Goal: Task Accomplishment & Management: Use online tool/utility

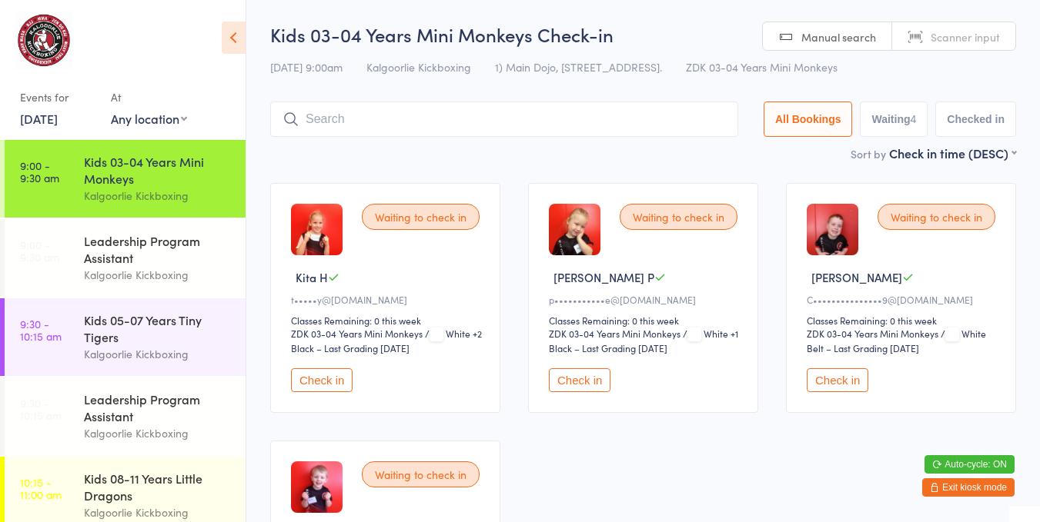
click at [145, 174] on div "Kids 03-04 Years Mini Monkeys" at bounding box center [158, 170] width 149 height 34
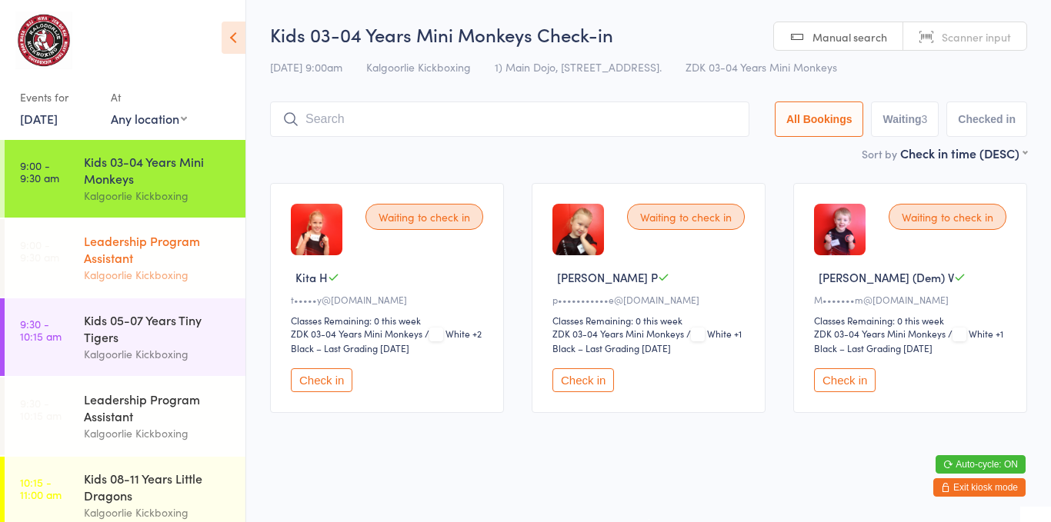
click at [167, 235] on div "Leadership Program Assistant" at bounding box center [158, 249] width 149 height 34
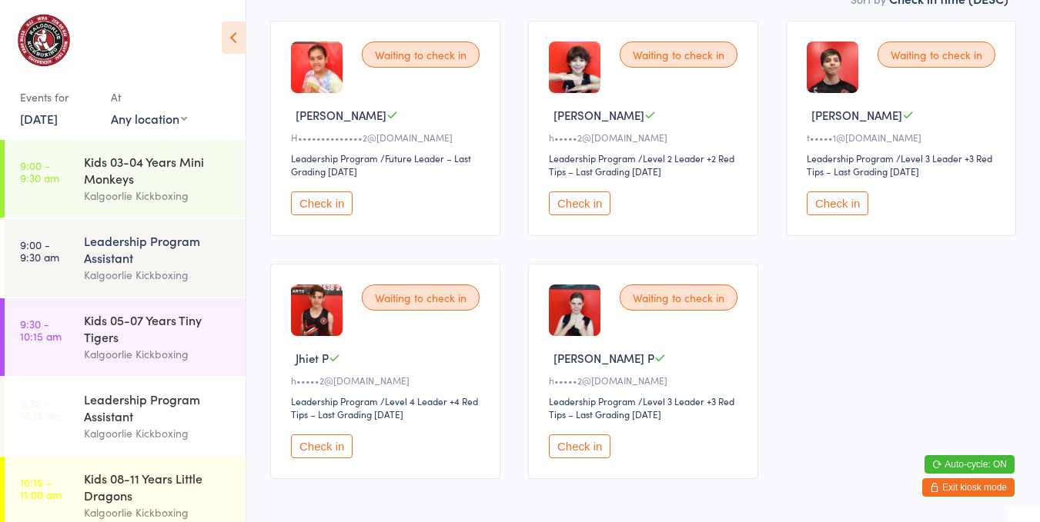
scroll to position [222, 0]
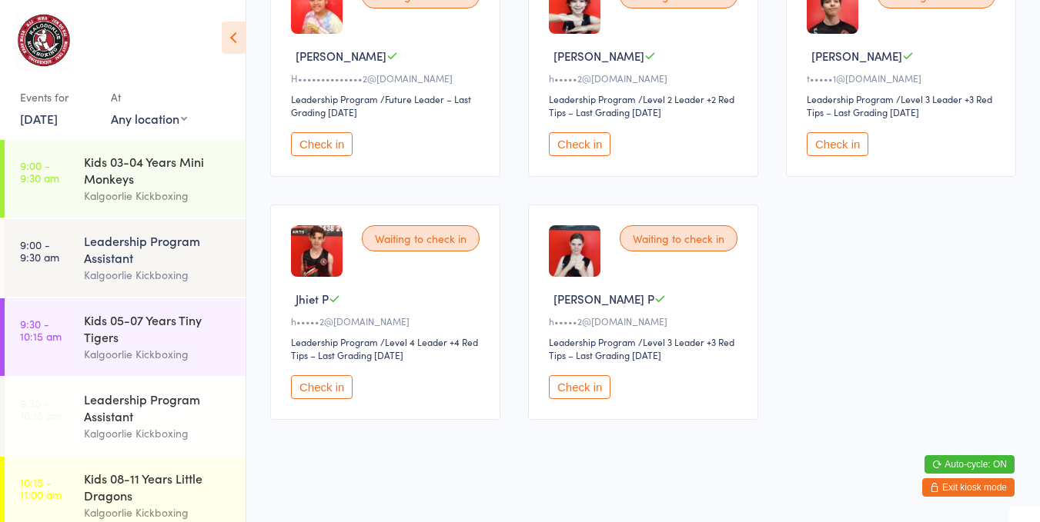
click at [314, 376] on button "Check in" at bounding box center [322, 388] width 62 height 24
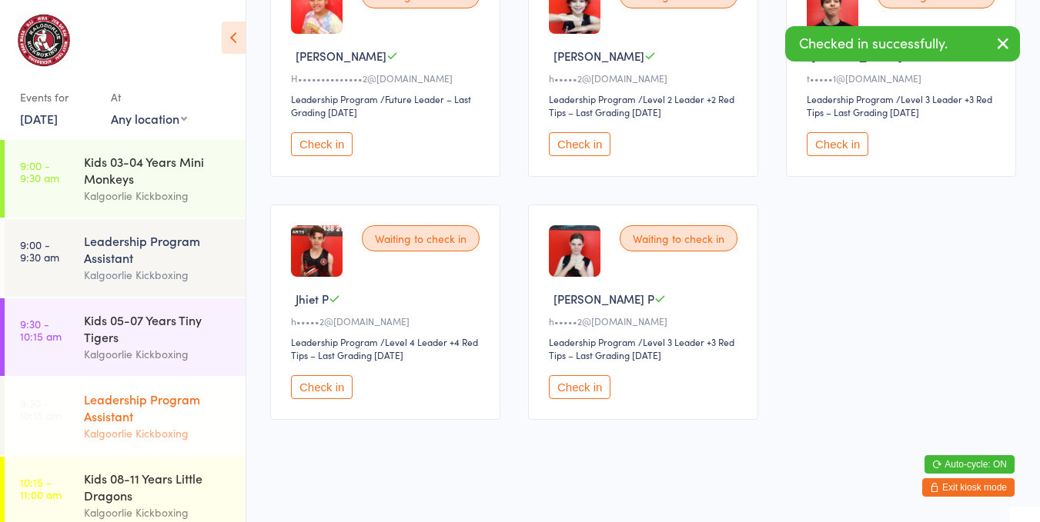
click at [126, 452] on div "Leadership Program Assistant Kalgoorlie Kickboxing" at bounding box center [165, 417] width 162 height 78
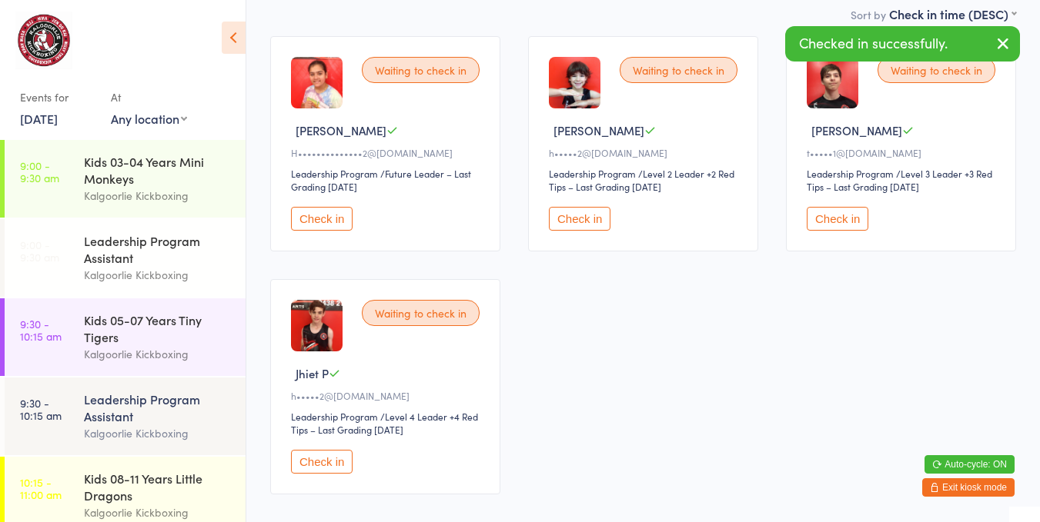
scroll to position [222, 0]
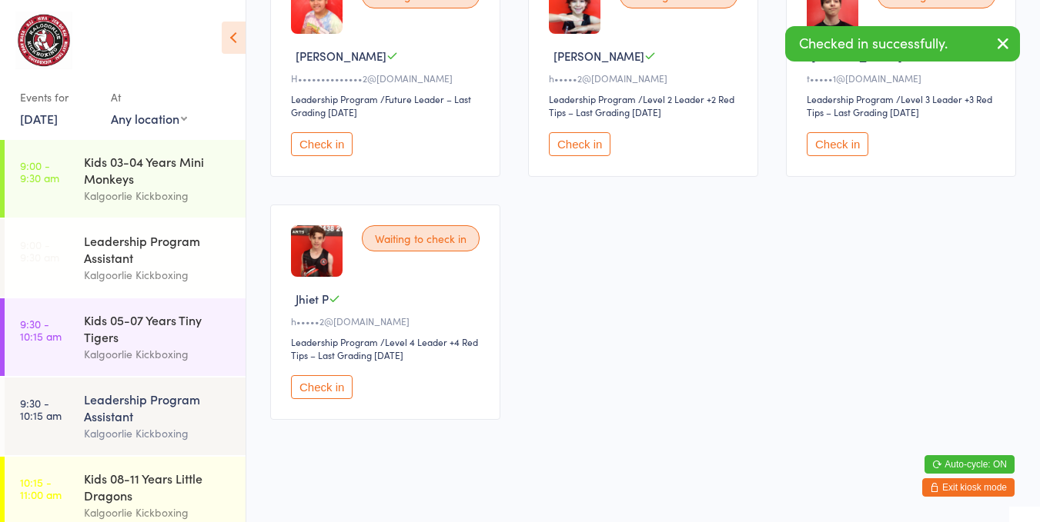
click at [319, 377] on button "Check in" at bounding box center [322, 388] width 62 height 24
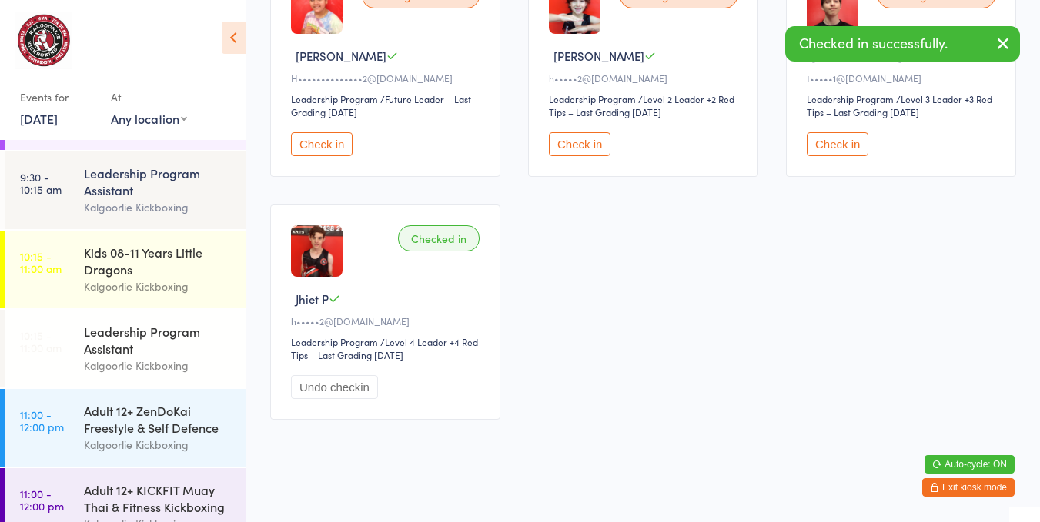
scroll to position [231, 0]
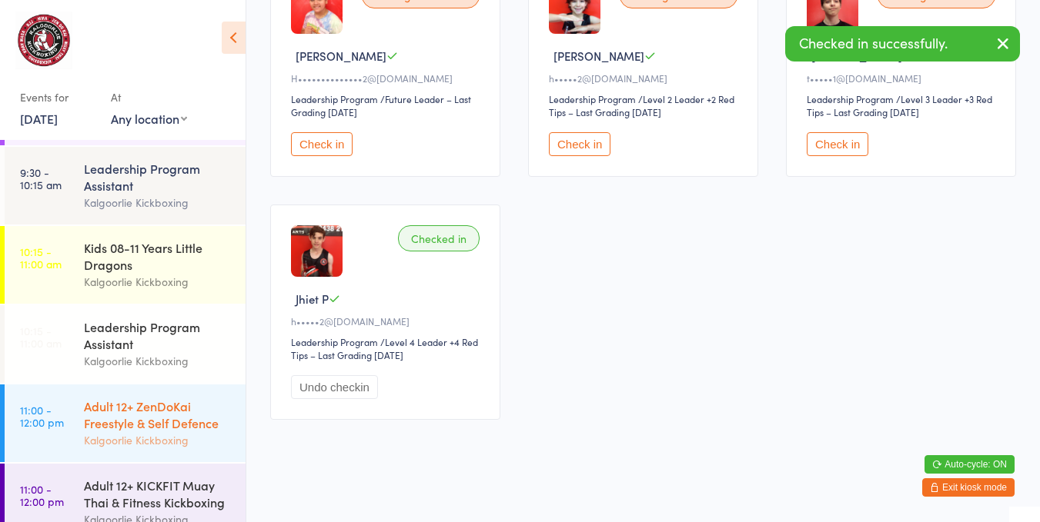
click at [161, 419] on div "Adult 12+ ZenDoKai Freestyle & Self Defence" at bounding box center [158, 415] width 149 height 34
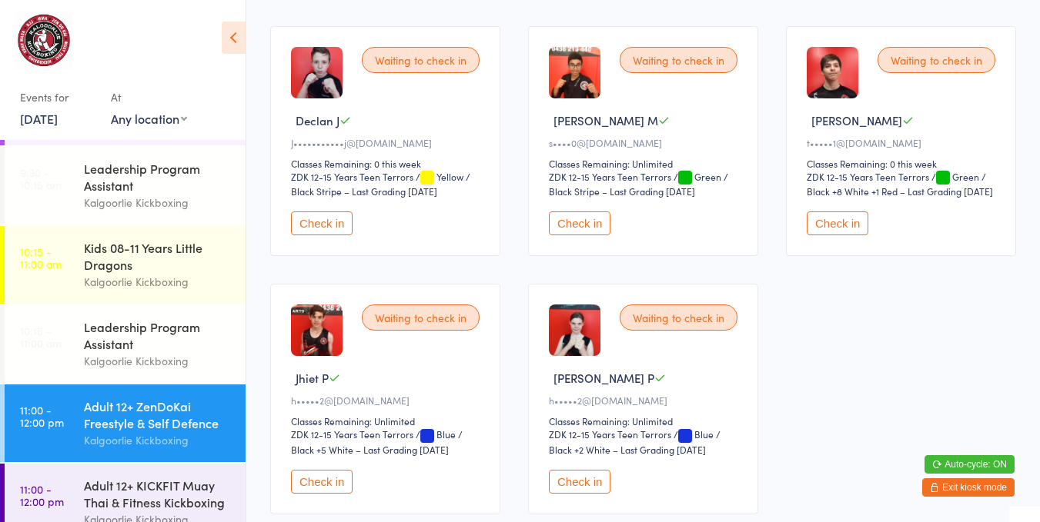
scroll to position [517, 0]
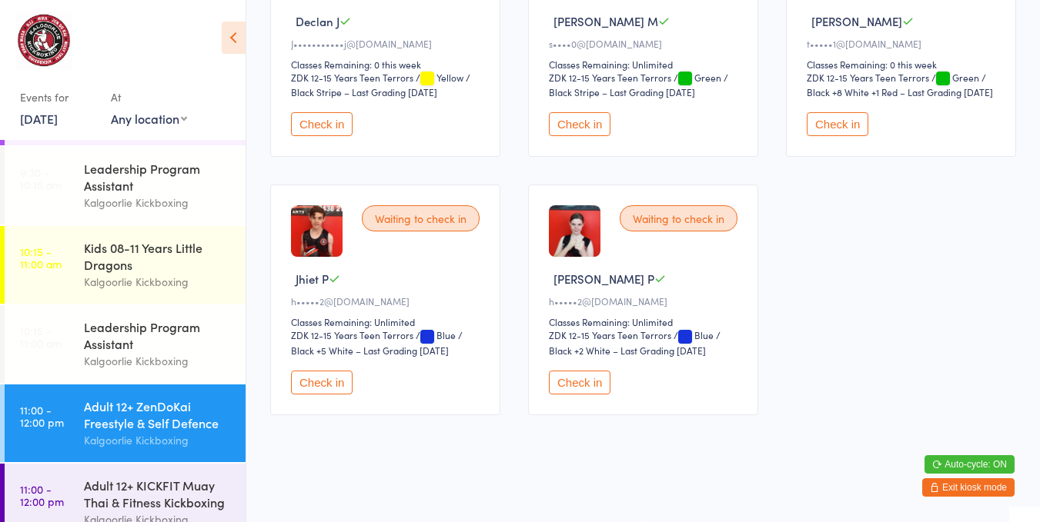
click at [328, 371] on button "Check in" at bounding box center [322, 383] width 62 height 24
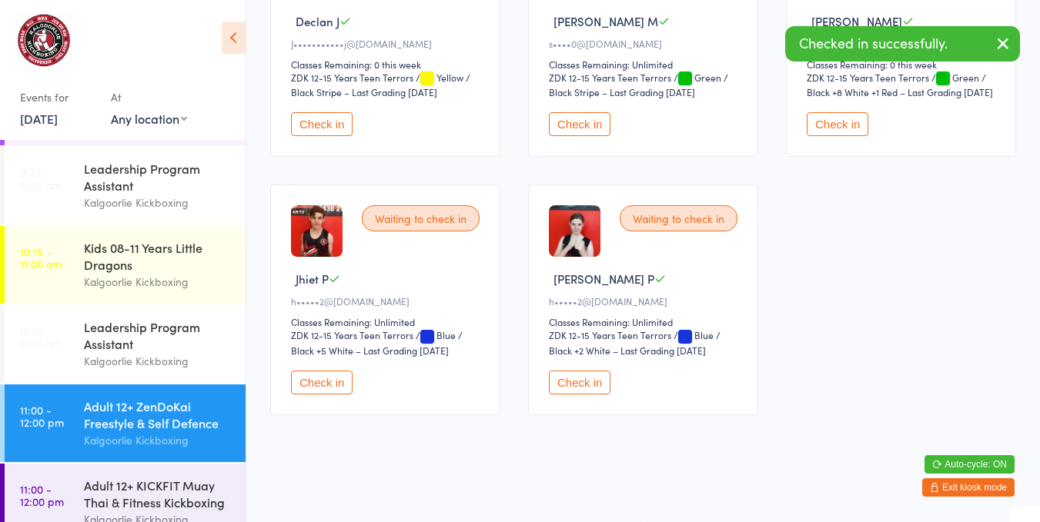
scroll to position [0, 0]
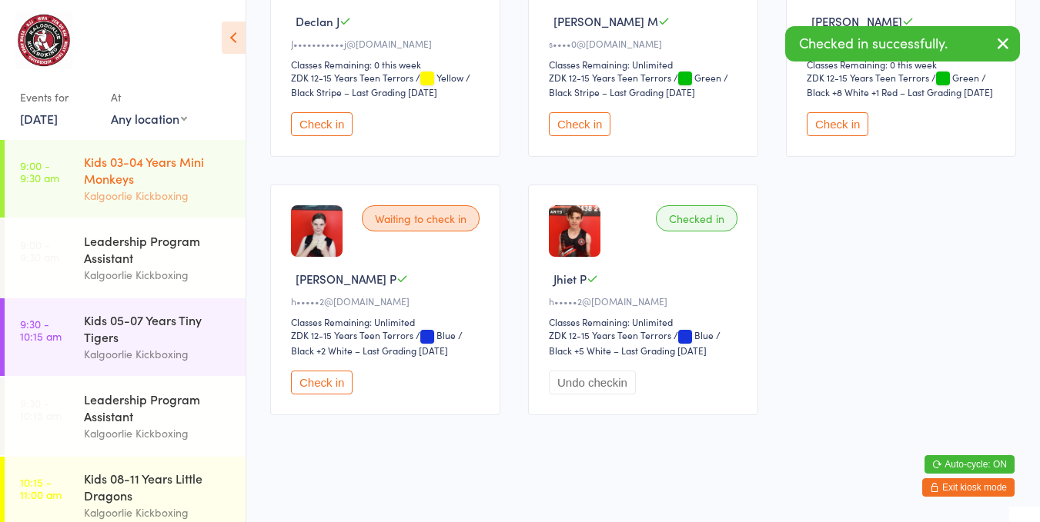
click at [144, 149] on div "Kids 03-04 Years Mini Monkeys Kalgoorlie Kickboxing" at bounding box center [165, 179] width 162 height 78
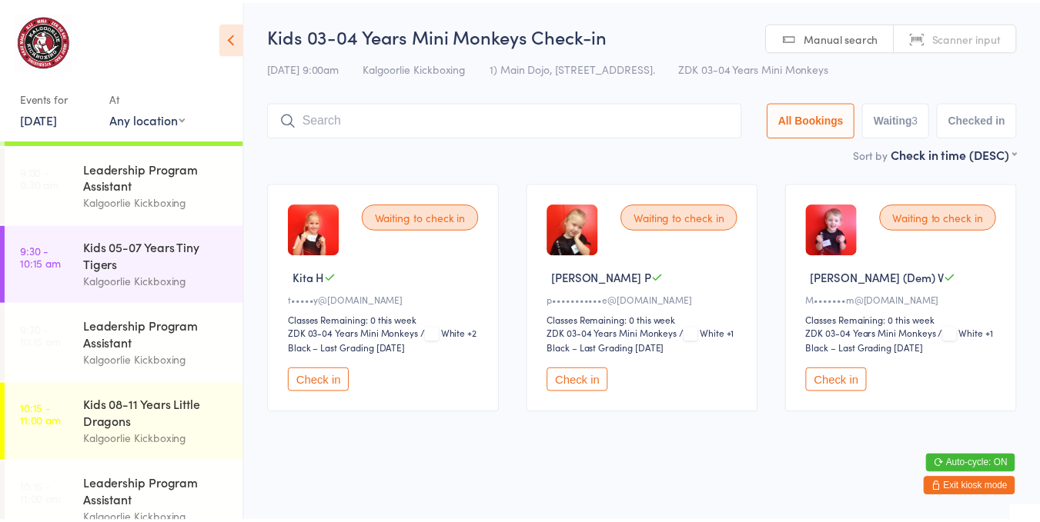
scroll to position [66, 0]
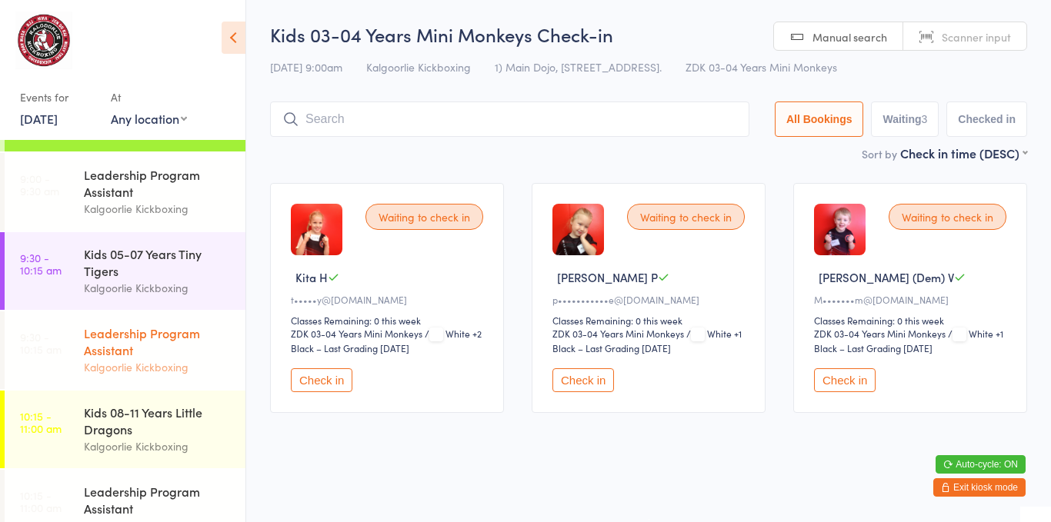
click at [118, 340] on div "Leadership Program Assistant" at bounding box center [158, 342] width 149 height 34
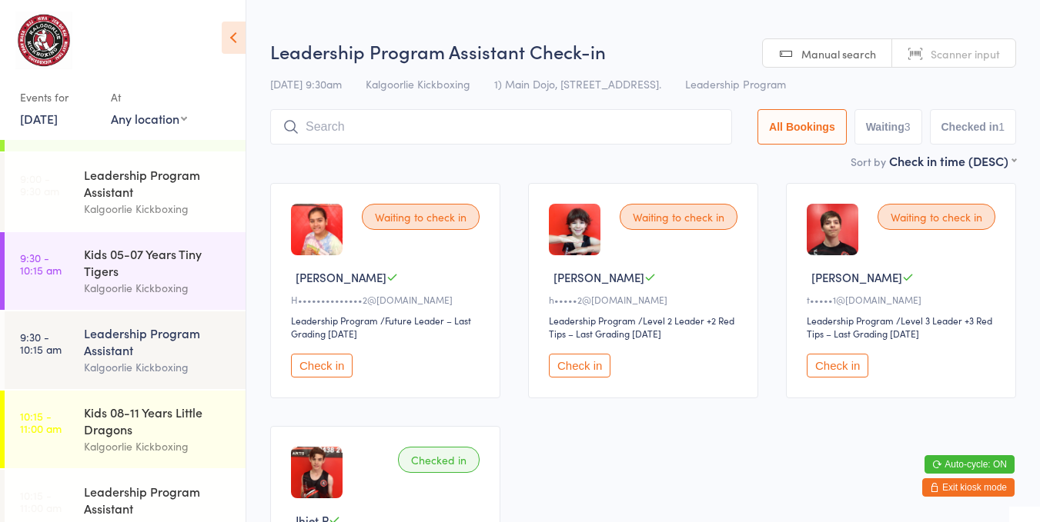
click at [568, 342] on div "Waiting to check in [PERSON_NAME]•••••2@[DOMAIN_NAME] Leadership Program Leader…" at bounding box center [643, 290] width 230 height 215
click at [581, 357] on button "Check in" at bounding box center [580, 366] width 62 height 24
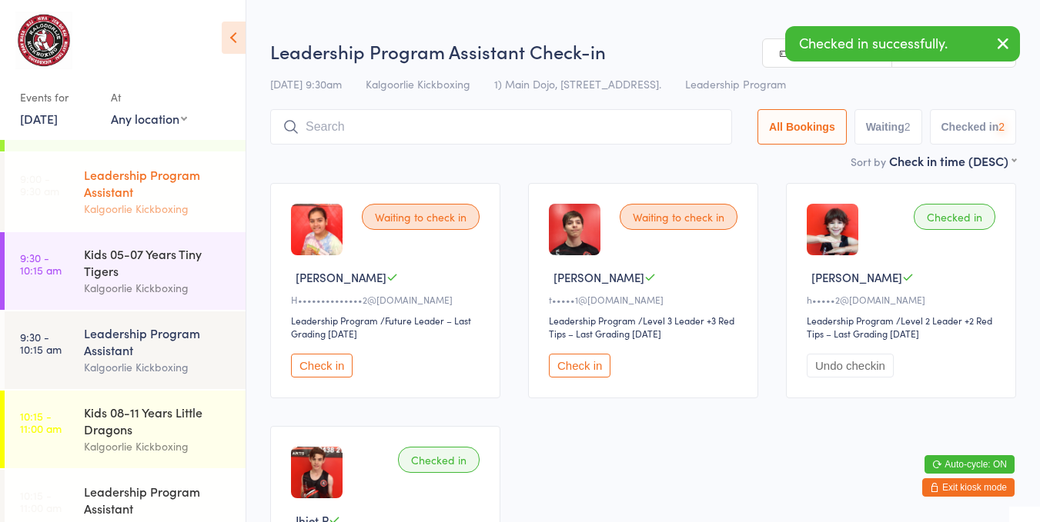
click at [96, 179] on div "Leadership Program Assistant" at bounding box center [158, 183] width 149 height 34
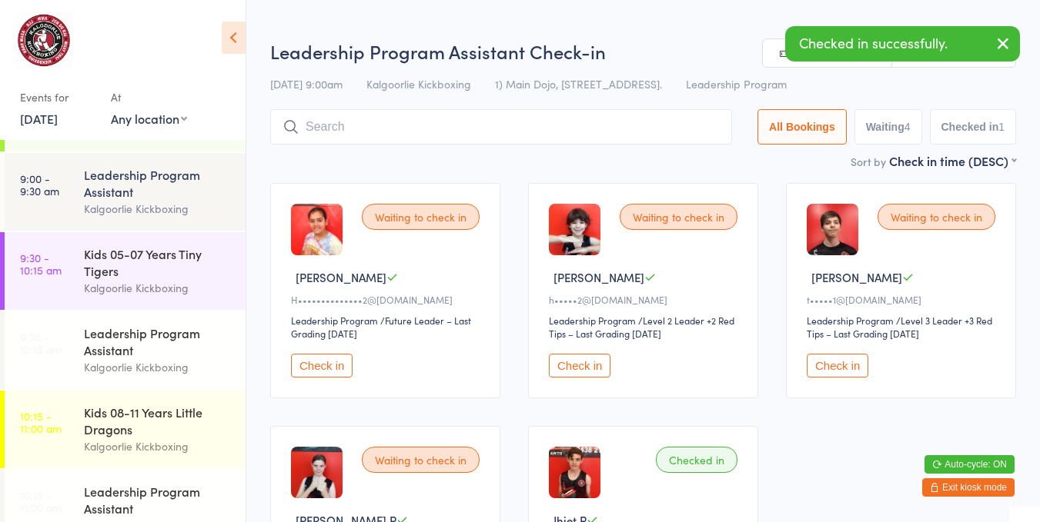
click at [583, 359] on button "Check in" at bounding box center [580, 366] width 62 height 24
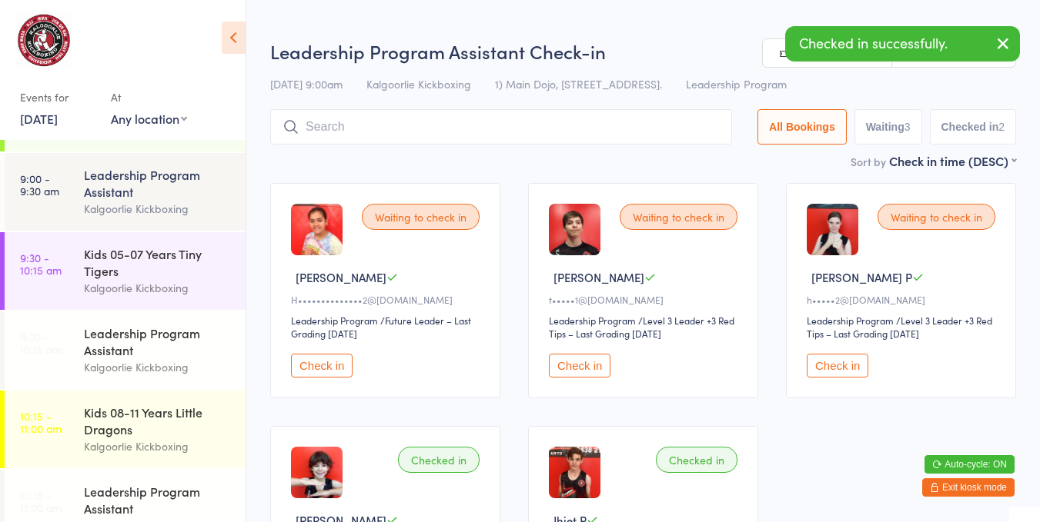
click at [823, 366] on button "Check in" at bounding box center [837, 366] width 62 height 24
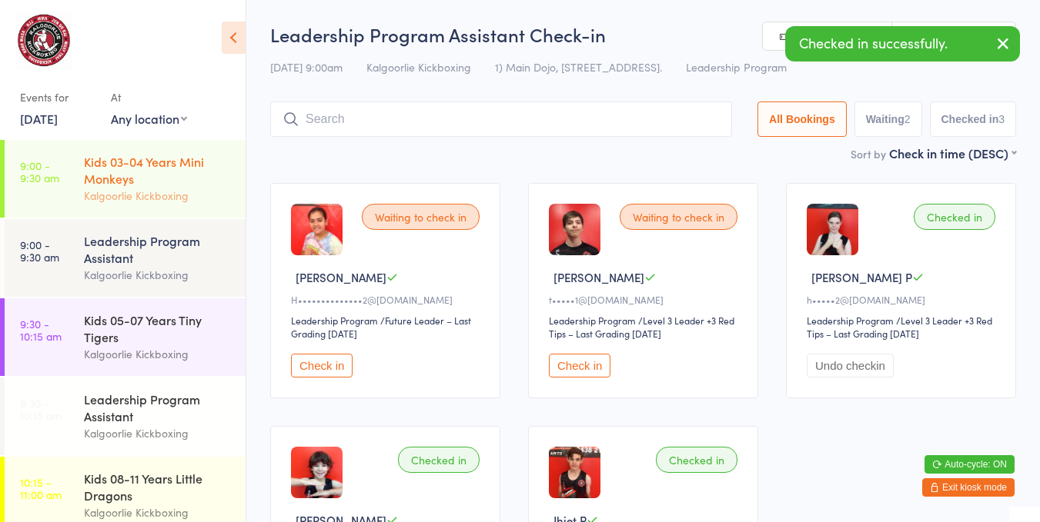
click at [68, 182] on link "9:00 - 9:30 am Kids 03-04 Years Mini Monkeys Kalgoorlie Kickboxing" at bounding box center [125, 179] width 241 height 78
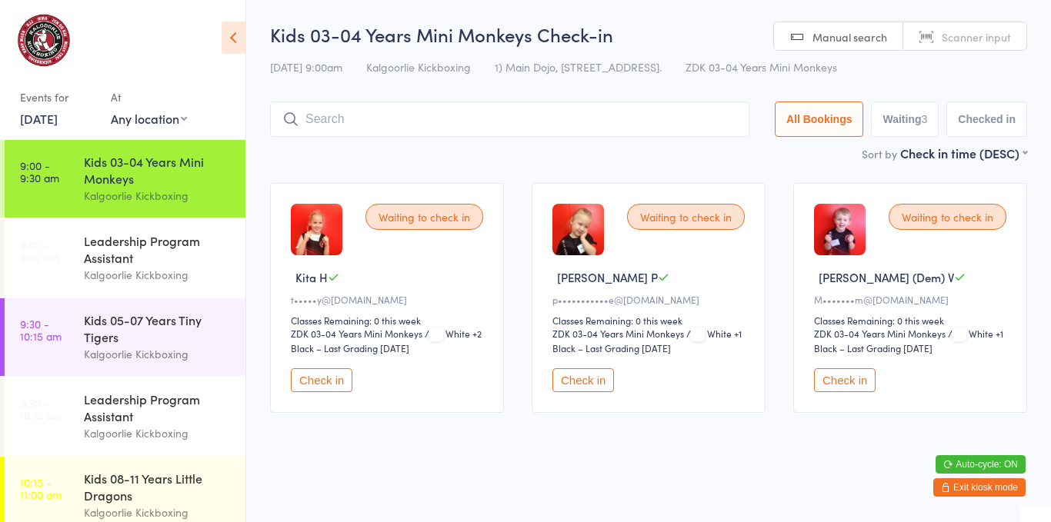
click at [329, 372] on button "Check in" at bounding box center [322, 381] width 62 height 24
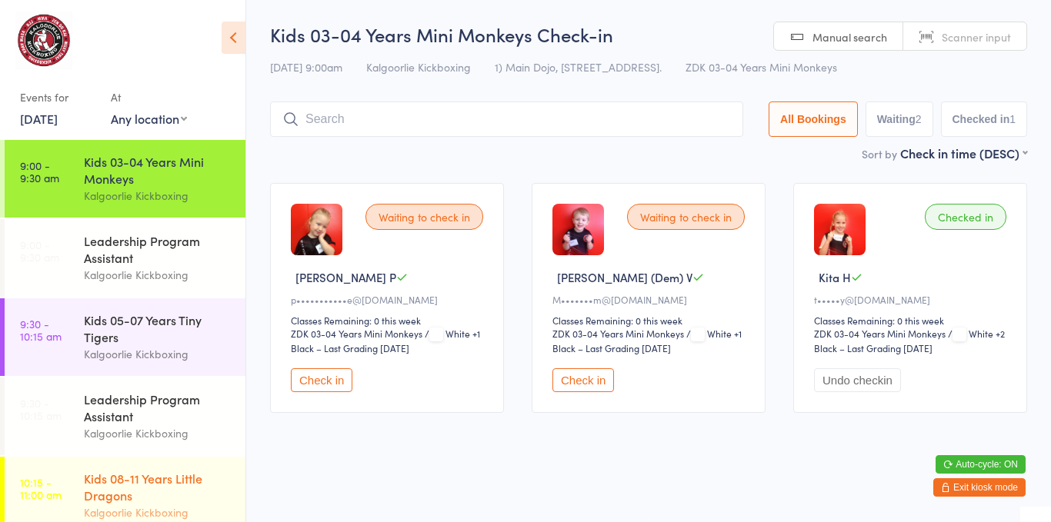
click at [98, 482] on div "Kids 08-11 Years Little Dragons" at bounding box center [158, 487] width 149 height 34
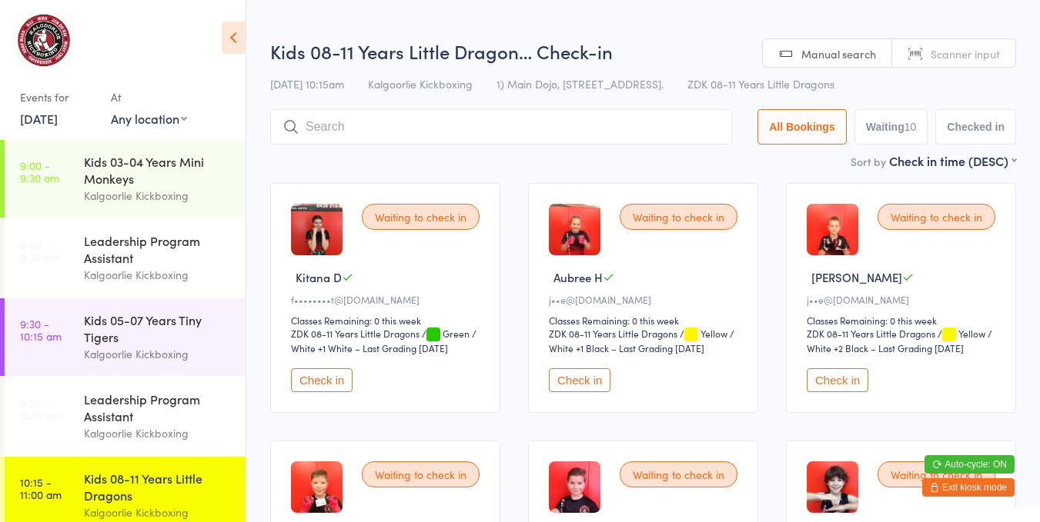
click at [538, 320] on div "Waiting to check in Aubree H j••e@[DOMAIN_NAME] Classes Remaining: 0 this week …" at bounding box center [643, 298] width 230 height 230
click at [560, 132] on input "search" at bounding box center [501, 126] width 462 height 35
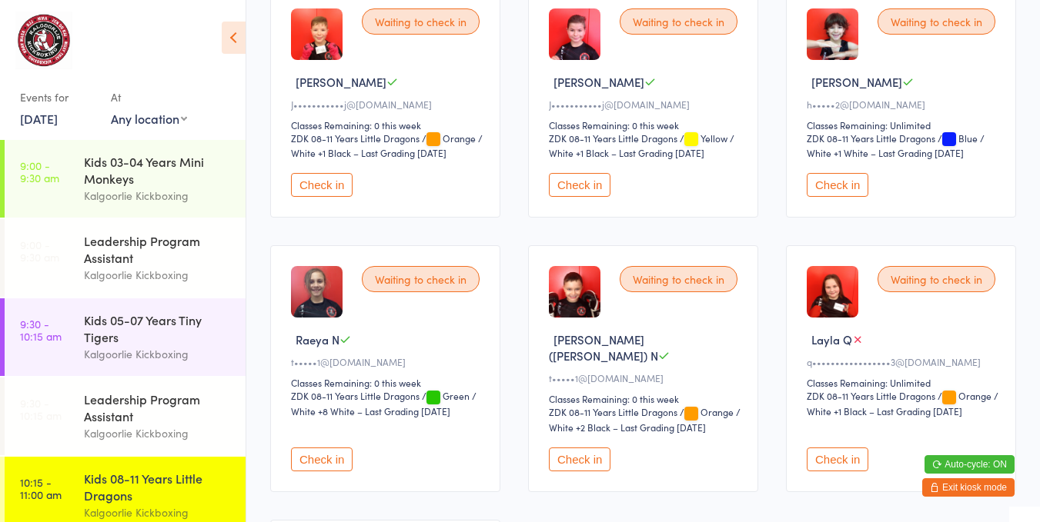
scroll to position [490, 0]
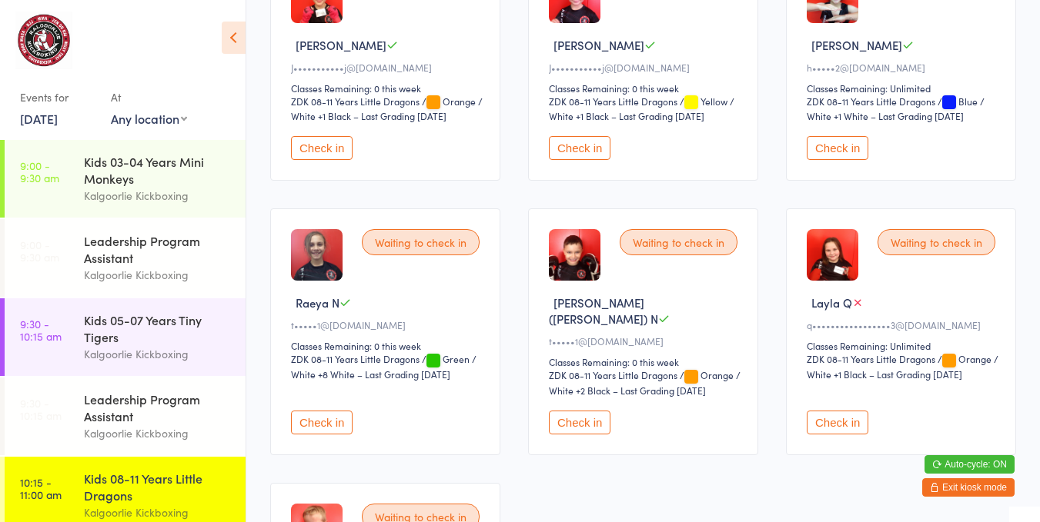
click at [823, 411] on button "Check in" at bounding box center [837, 423] width 62 height 24
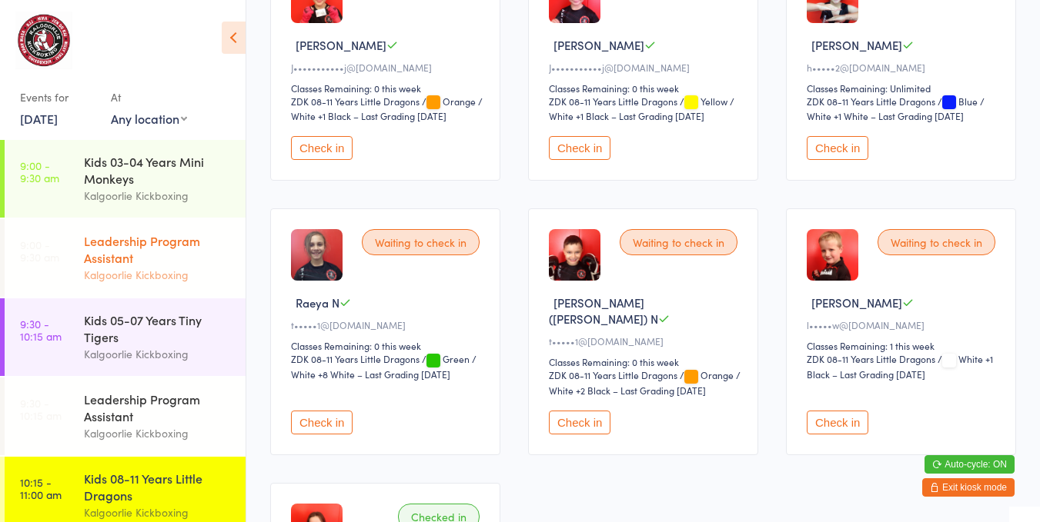
click at [75, 266] on link "9:00 - 9:30 am Leadership Program Assistant Kalgoorlie Kickboxing" at bounding box center [125, 258] width 241 height 78
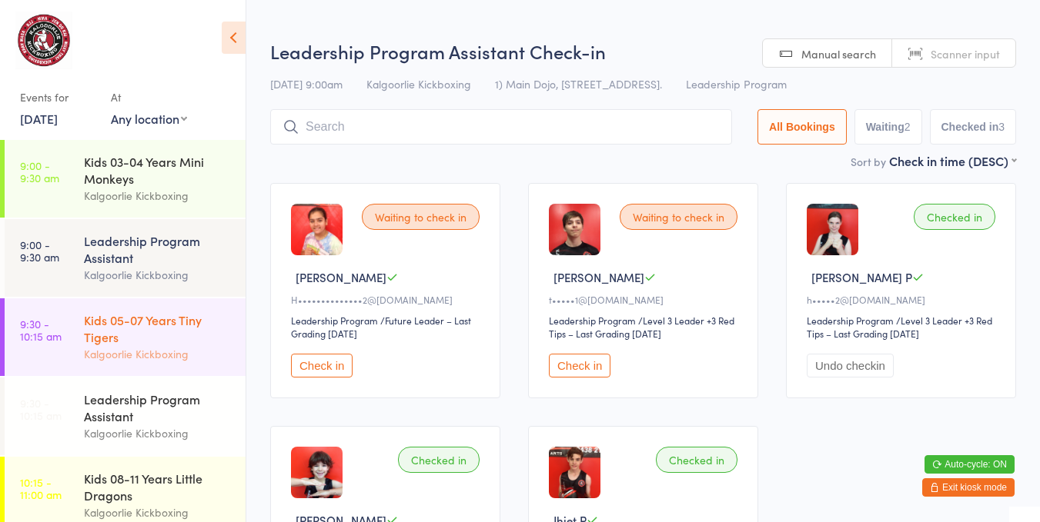
click at [81, 329] on link "9:30 - 10:15 am Kids 05-07 Years Tiny Tigers Kalgoorlie Kickboxing" at bounding box center [125, 338] width 241 height 78
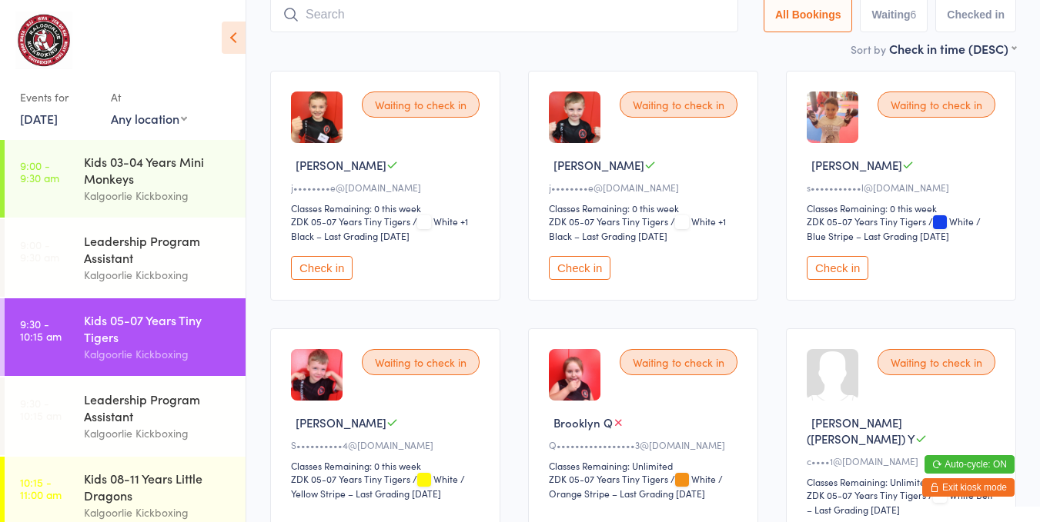
scroll to position [168, 0]
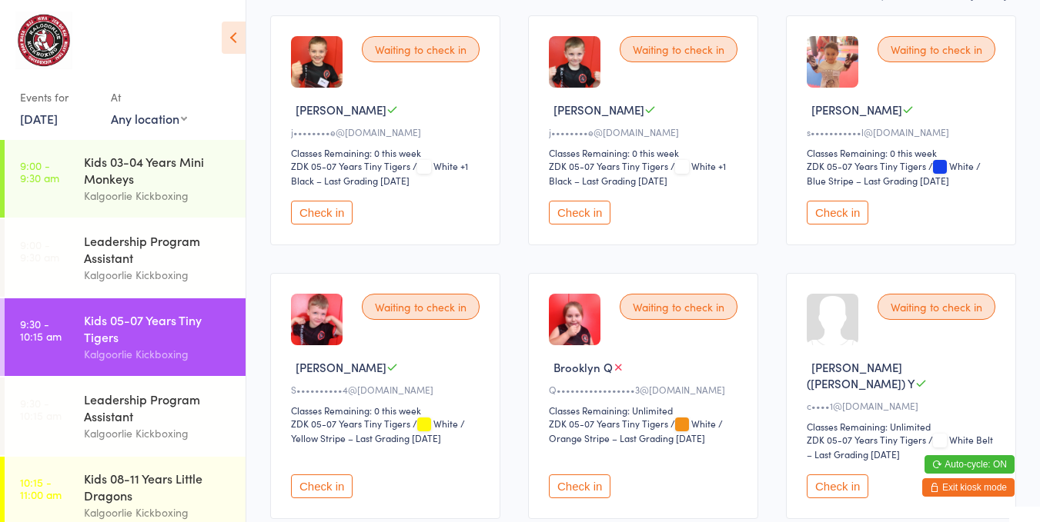
click at [579, 475] on button "Check in" at bounding box center [580, 487] width 62 height 24
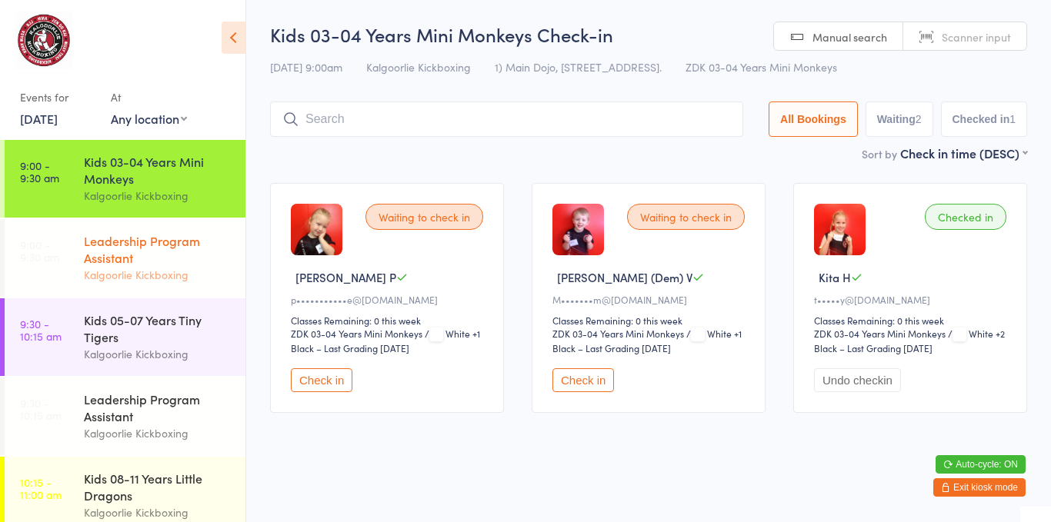
click at [96, 252] on div "Leadership Program Assistant" at bounding box center [158, 249] width 149 height 34
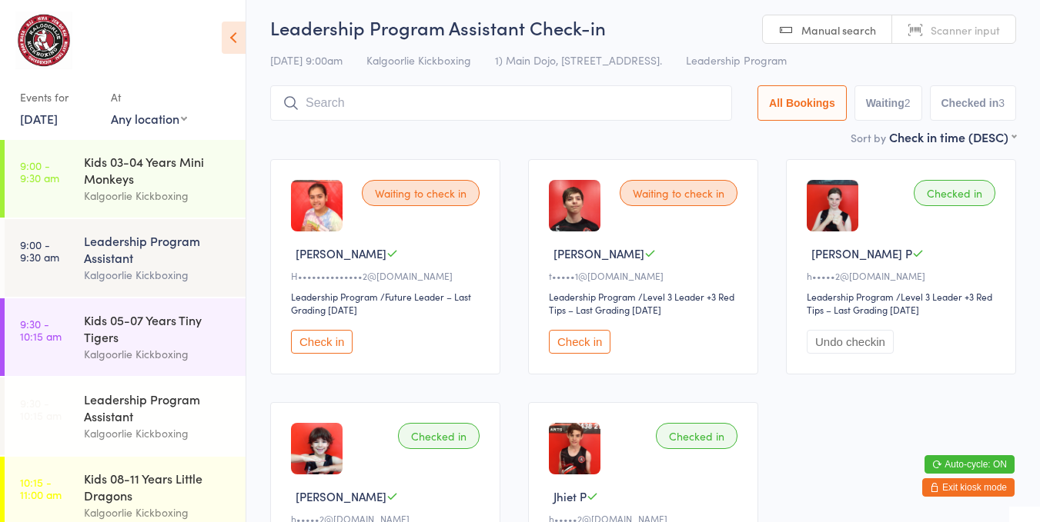
scroll to position [172, 0]
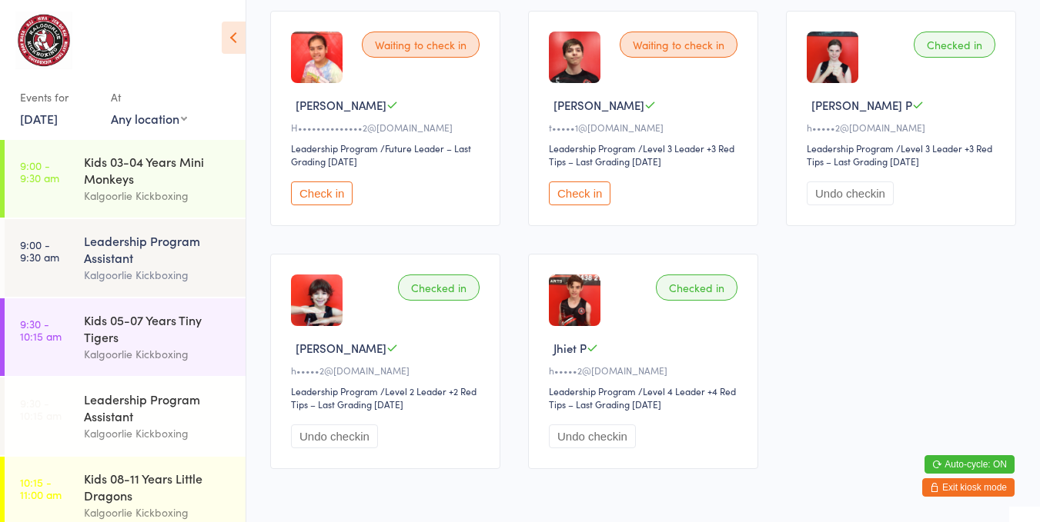
click at [579, 442] on button "Undo checkin" at bounding box center [592, 437] width 87 height 24
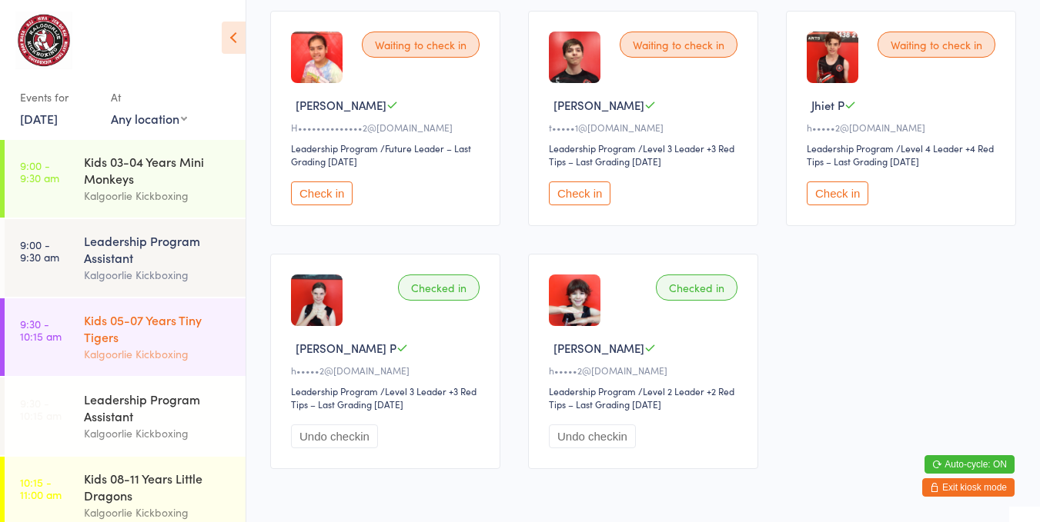
click at [120, 334] on div "Kids 05-07 Years Tiny Tigers" at bounding box center [158, 329] width 149 height 34
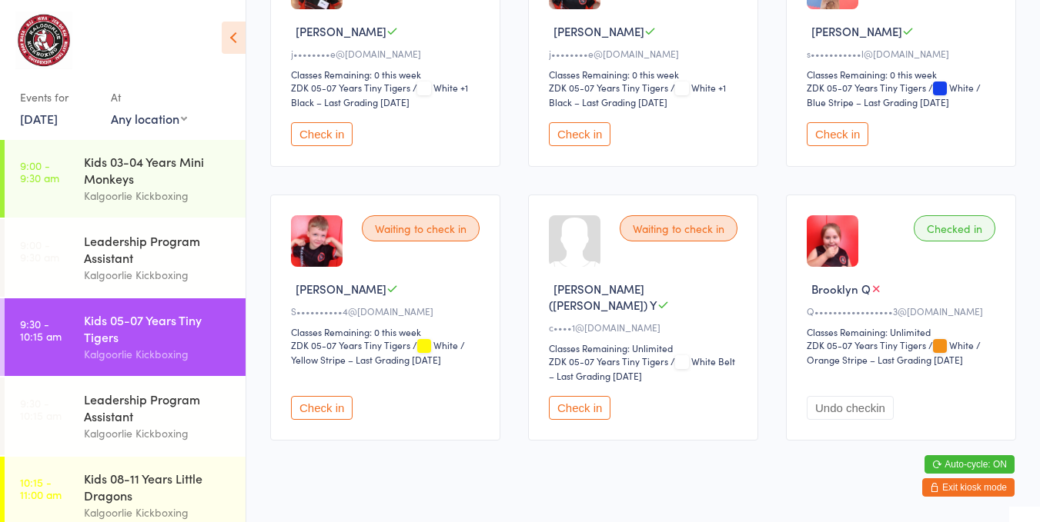
scroll to position [249, 0]
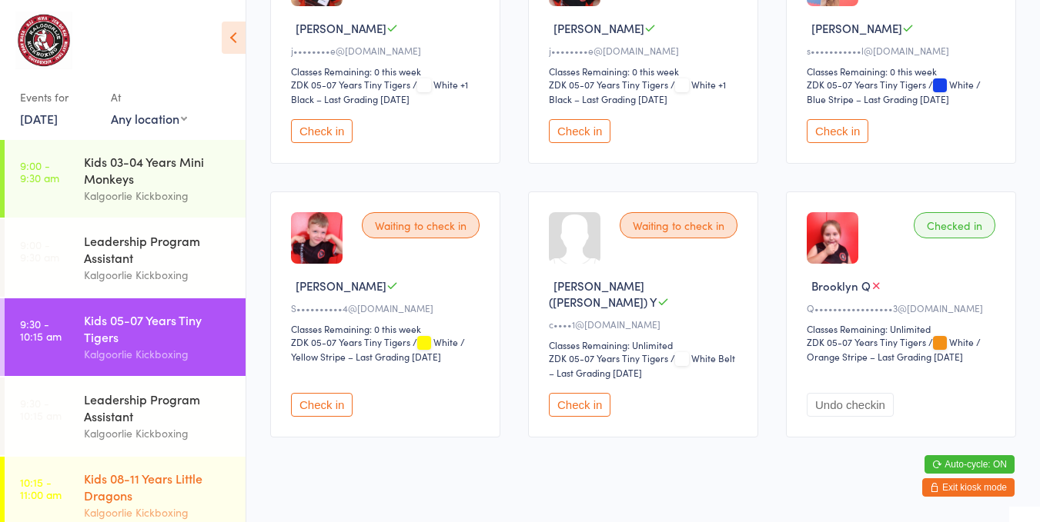
click at [189, 502] on div "Kids 08-11 Years Little Dragons" at bounding box center [158, 487] width 149 height 34
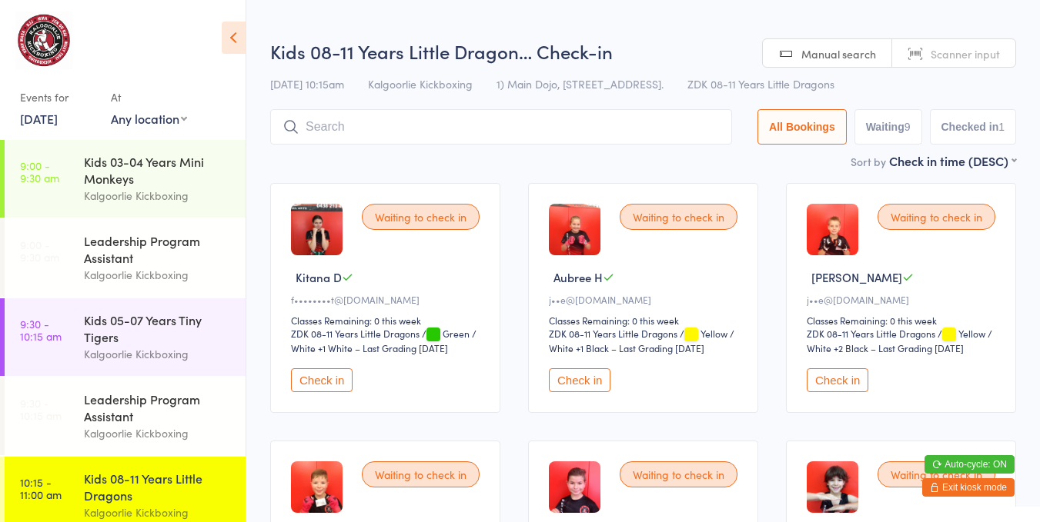
click at [367, 336] on select "ZDK 08-11 Years Little Dragons" at bounding box center [372, 334] width 162 height 15
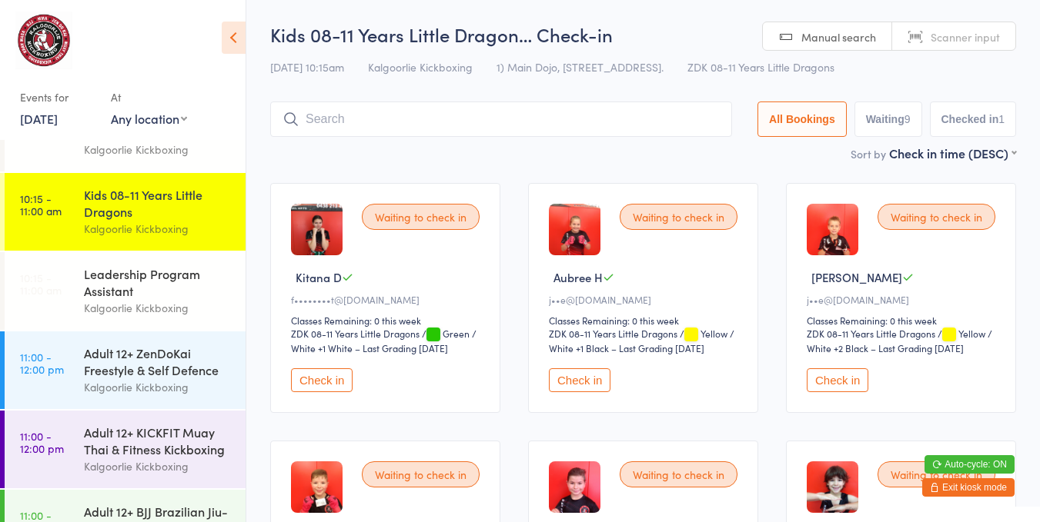
scroll to position [315, 0]
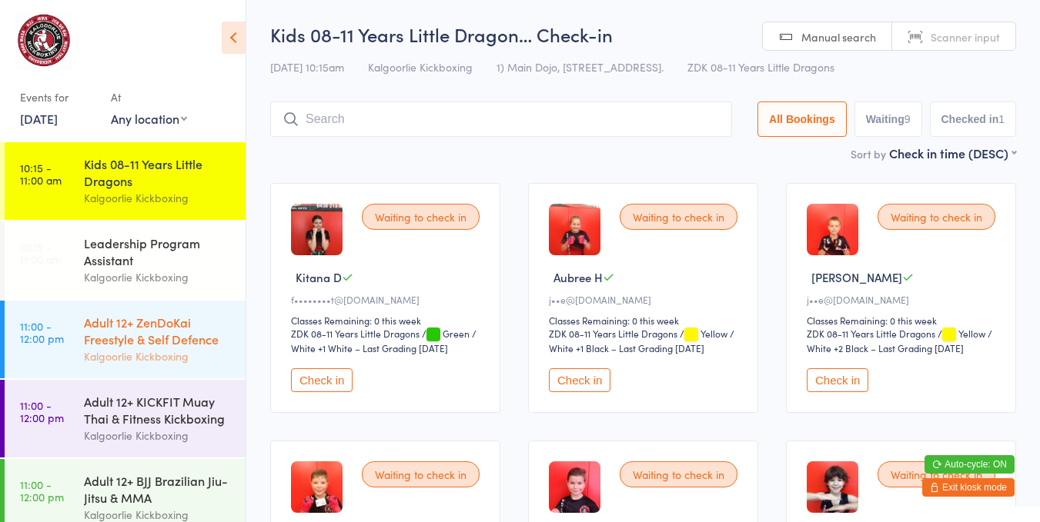
click at [122, 358] on div "Kalgoorlie Kickboxing" at bounding box center [158, 357] width 149 height 18
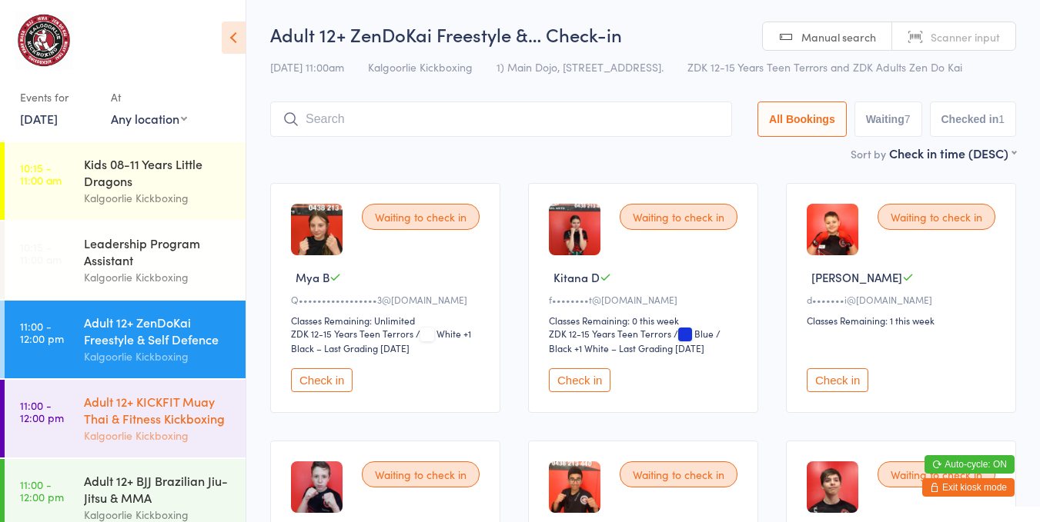
click at [171, 398] on div "Adult 12+ KICKFIT Muay Thai & Fitness Kickboxing" at bounding box center [158, 410] width 149 height 34
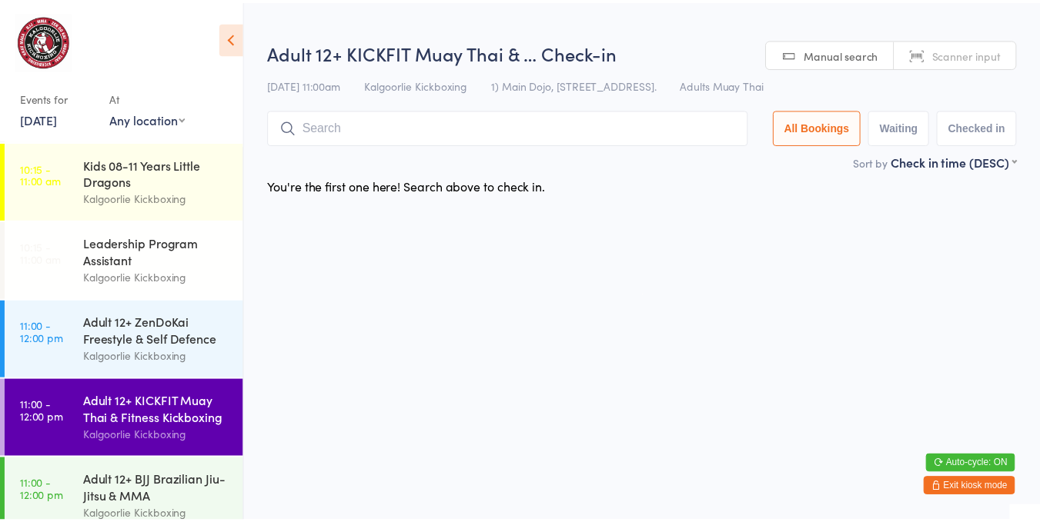
scroll to position [335, 0]
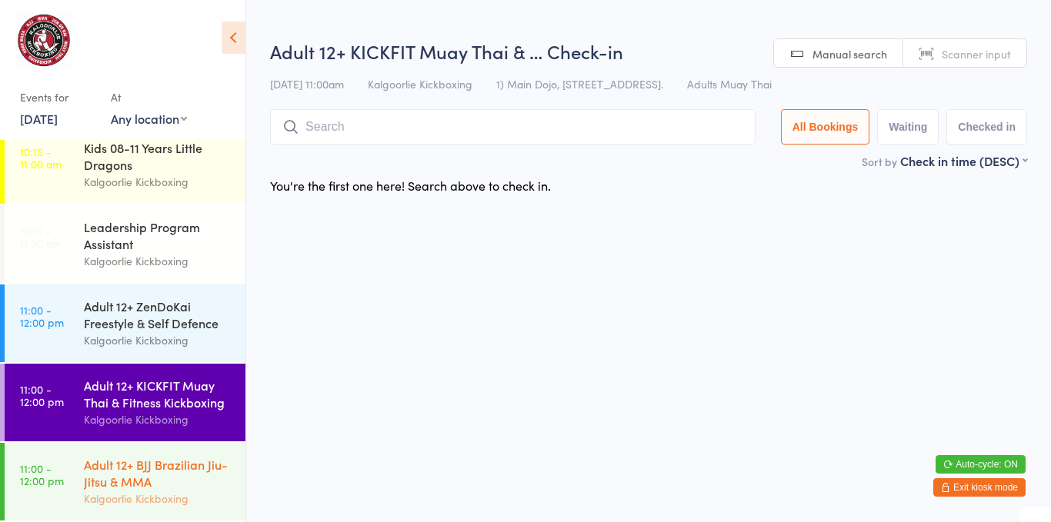
click at [128, 485] on div "Adult 12+ BJJ Brazilian Jiu-Jitsu & MMA" at bounding box center [158, 473] width 149 height 34
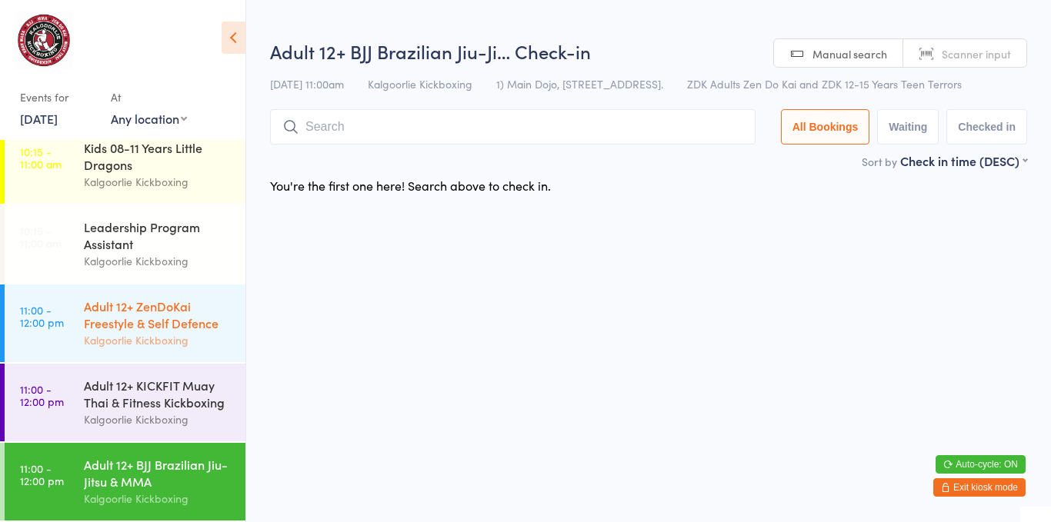
click at [142, 332] on div "Kalgoorlie Kickboxing" at bounding box center [158, 341] width 149 height 18
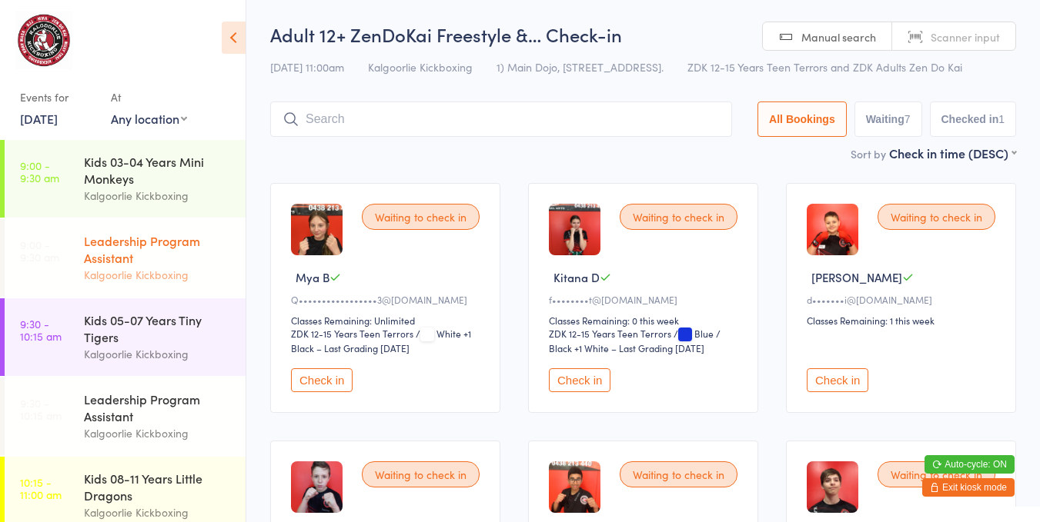
click at [140, 294] on div "Leadership Program Assistant Kalgoorlie Kickboxing" at bounding box center [165, 258] width 162 height 78
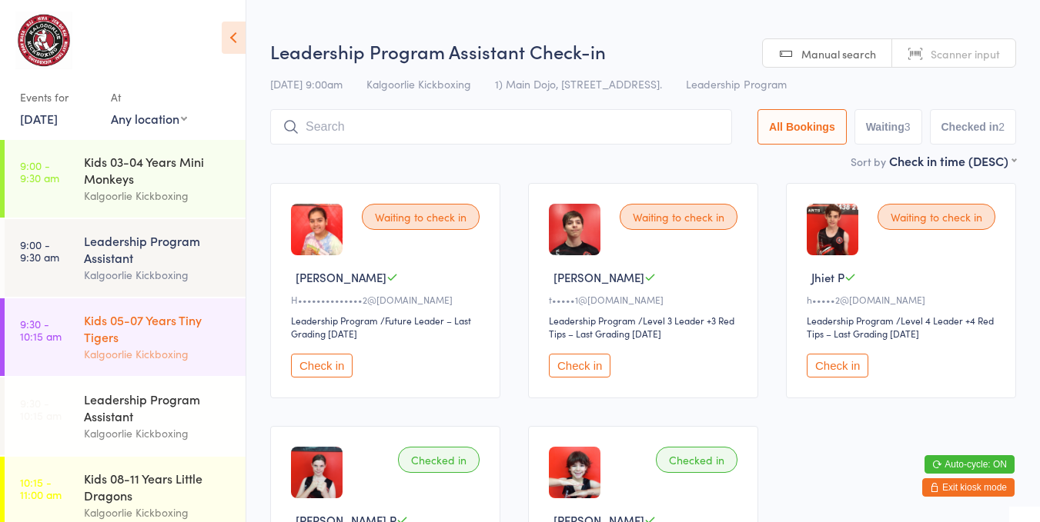
click at [203, 326] on div "Kids 05-07 Years Tiny Tigers" at bounding box center [158, 329] width 149 height 34
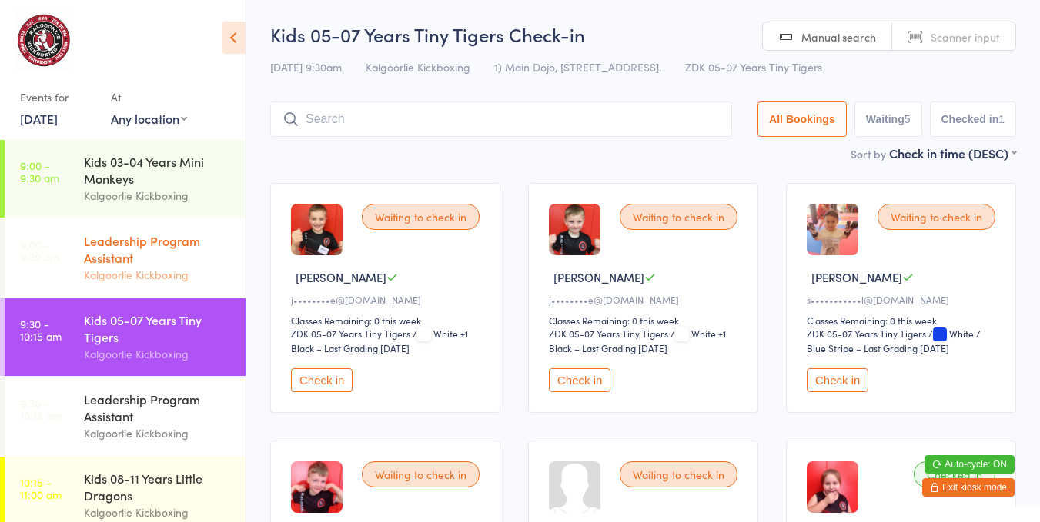
click at [142, 269] on div "Kalgoorlie Kickboxing" at bounding box center [158, 275] width 149 height 18
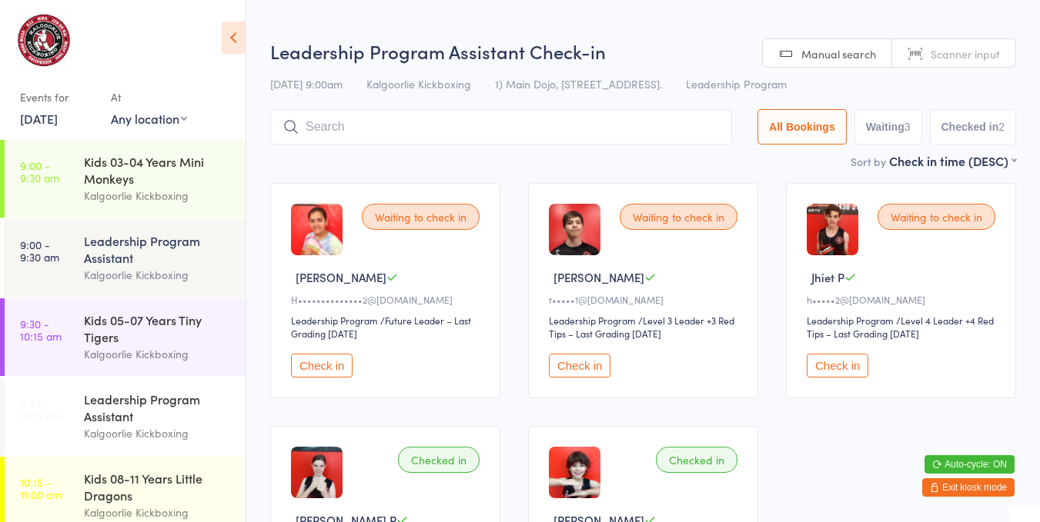
click at [828, 359] on button "Check in" at bounding box center [837, 366] width 62 height 24
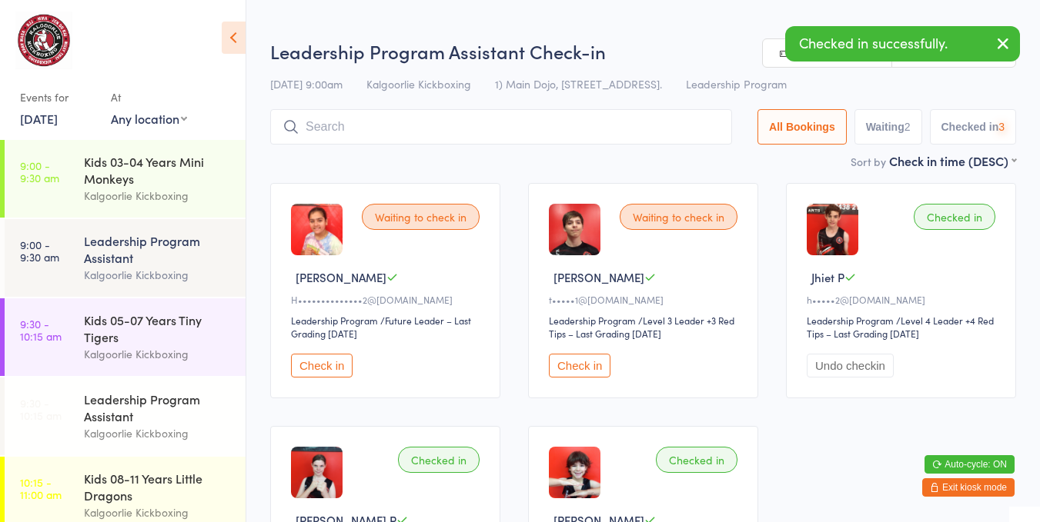
click at [117, 318] on div "Kids 05-07 Years Tiny Tigers" at bounding box center [158, 329] width 149 height 34
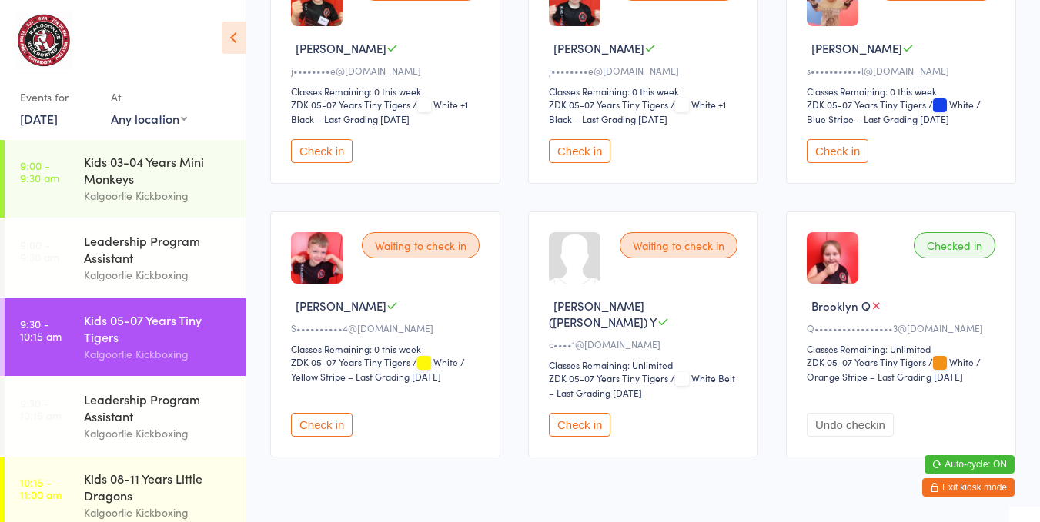
scroll to position [249, 0]
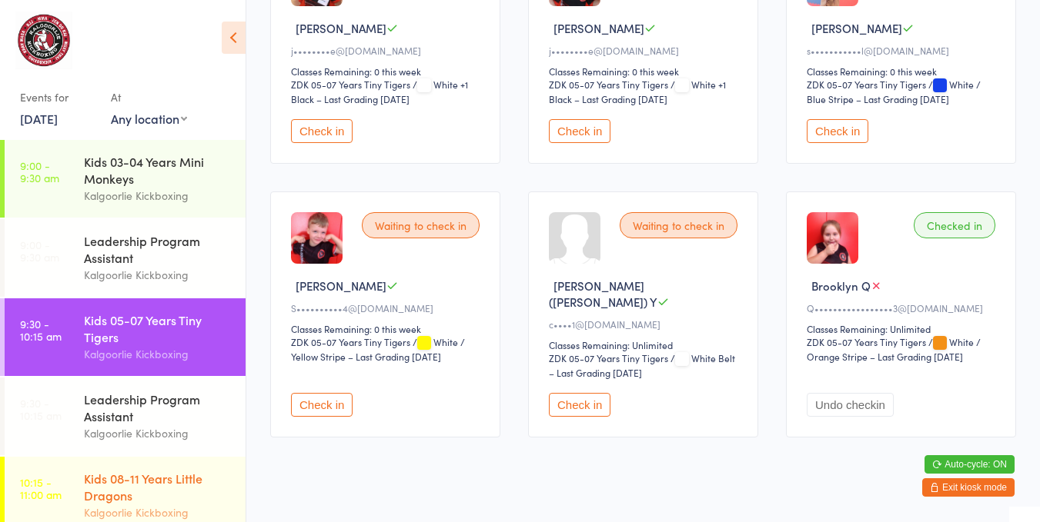
click at [179, 465] on div "Kids 08-11 Years Little Dragons Kalgoorlie Kickboxing" at bounding box center [165, 496] width 162 height 78
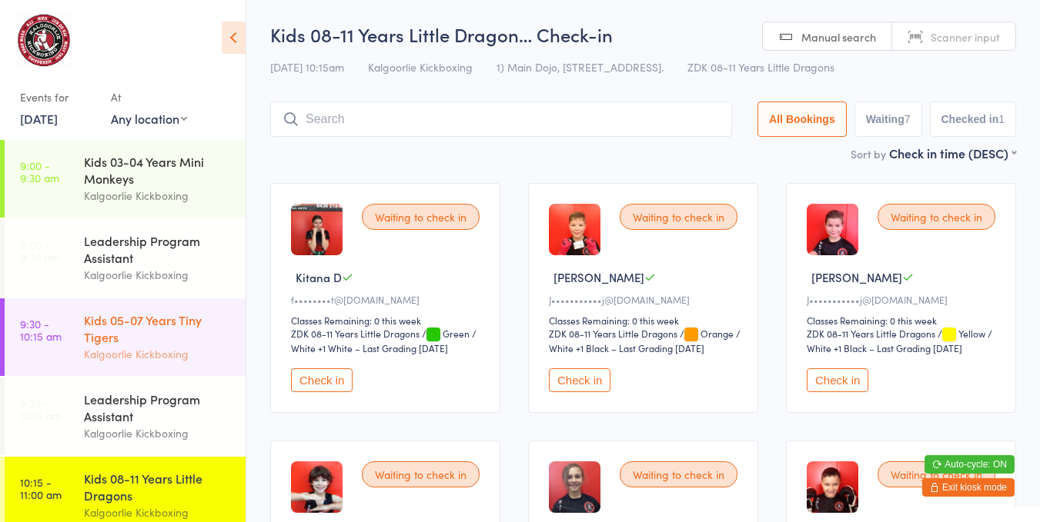
click at [141, 325] on div "Kids 05-07 Years Tiny Tigers" at bounding box center [158, 329] width 149 height 34
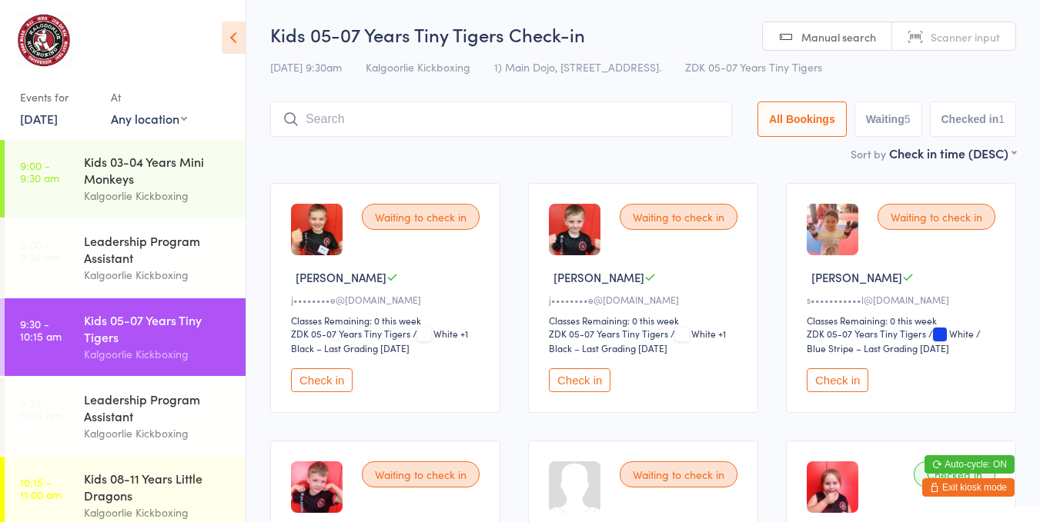
click at [850, 372] on button "Check in" at bounding box center [837, 381] width 62 height 24
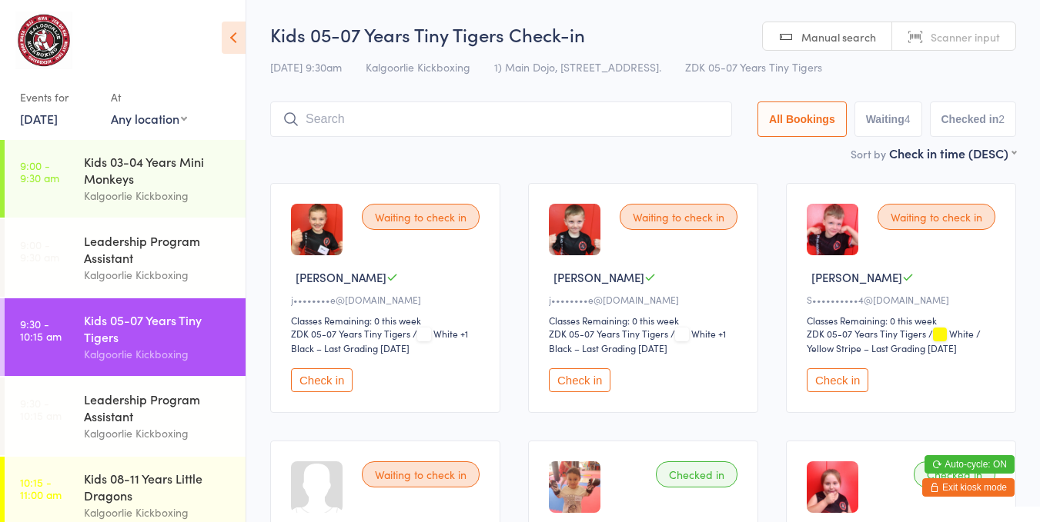
click at [574, 386] on button "Check in" at bounding box center [580, 381] width 62 height 24
click at [580, 380] on button "Check in" at bounding box center [580, 381] width 62 height 24
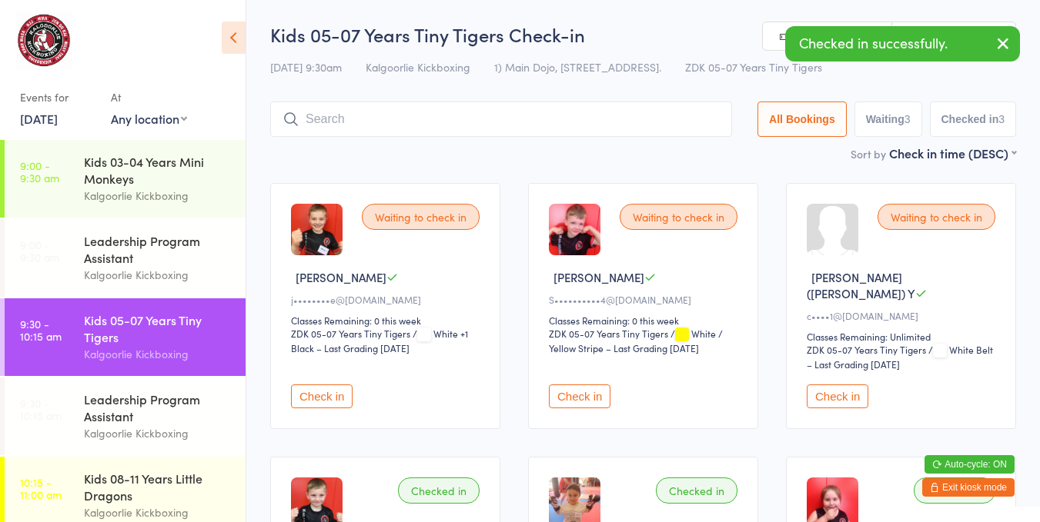
click at [331, 385] on button "Check in" at bounding box center [322, 397] width 62 height 24
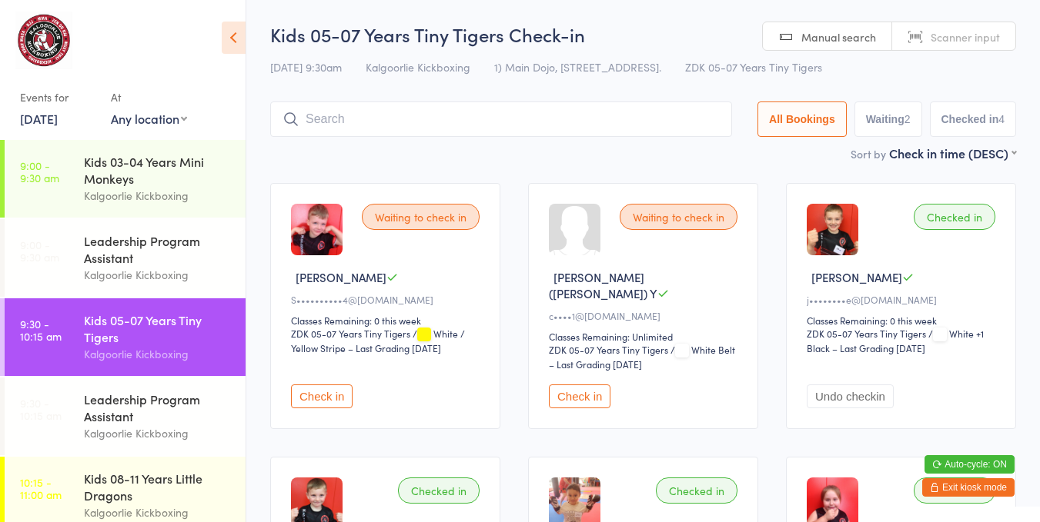
click at [584, 386] on button "Check in" at bounding box center [580, 397] width 62 height 24
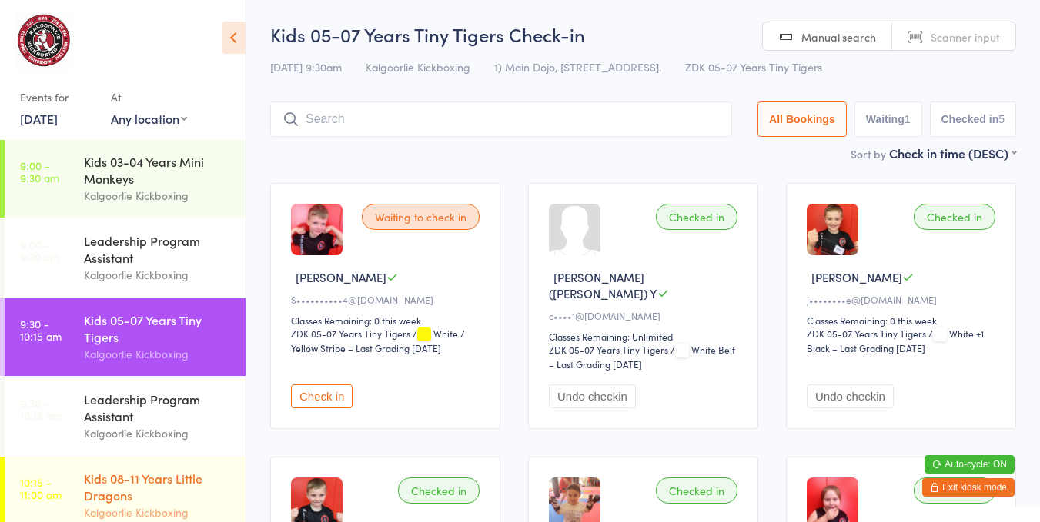
click at [140, 467] on div "Kids 08-11 Years Little Dragons Kalgoorlie Kickboxing" at bounding box center [165, 496] width 162 height 78
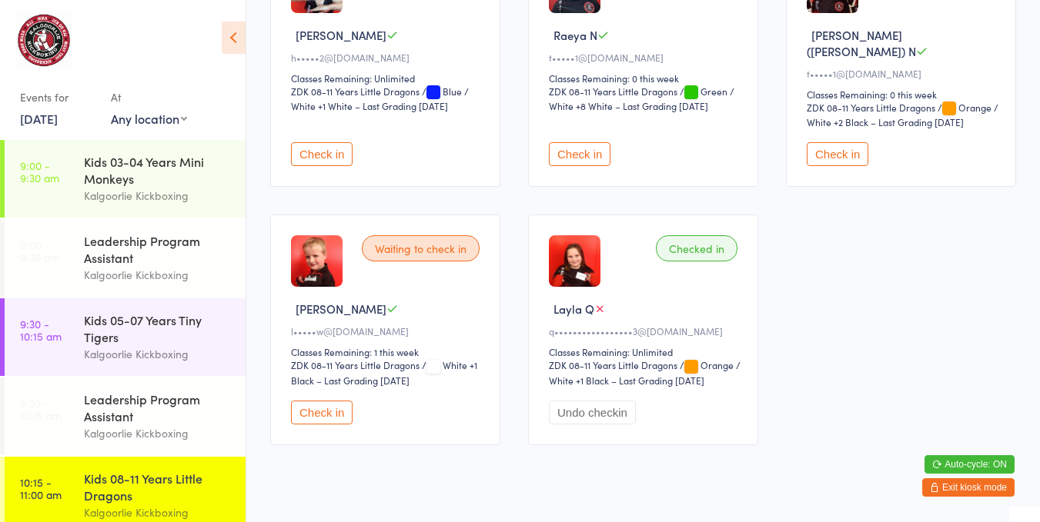
scroll to position [505, 0]
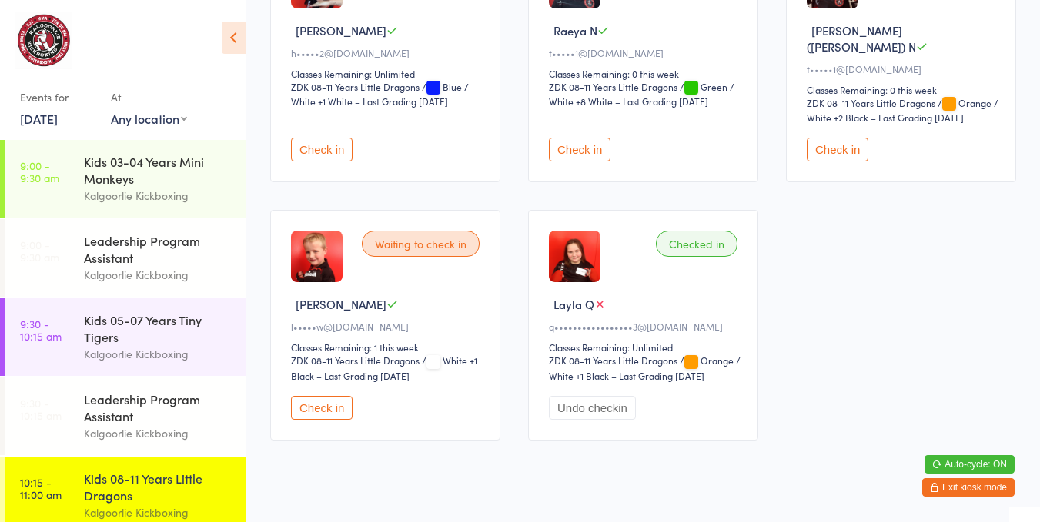
click at [322, 138] on button "Check in" at bounding box center [322, 150] width 62 height 24
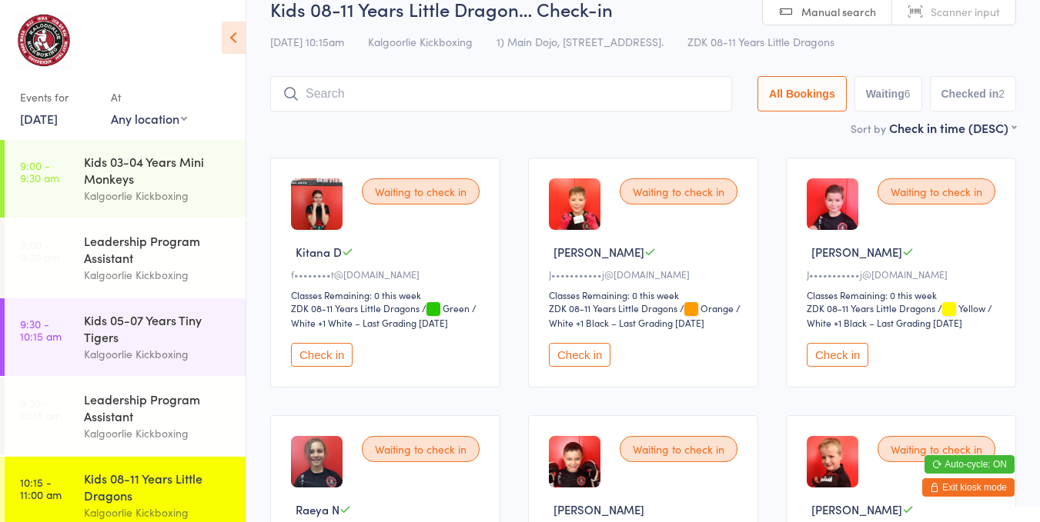
scroll to position [8, 0]
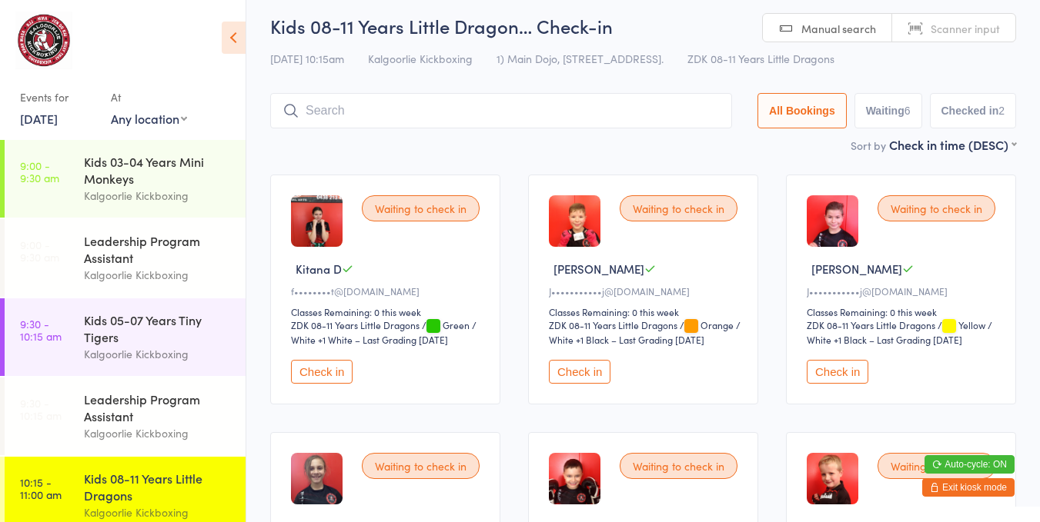
click at [828, 360] on button "Check in" at bounding box center [837, 372] width 62 height 24
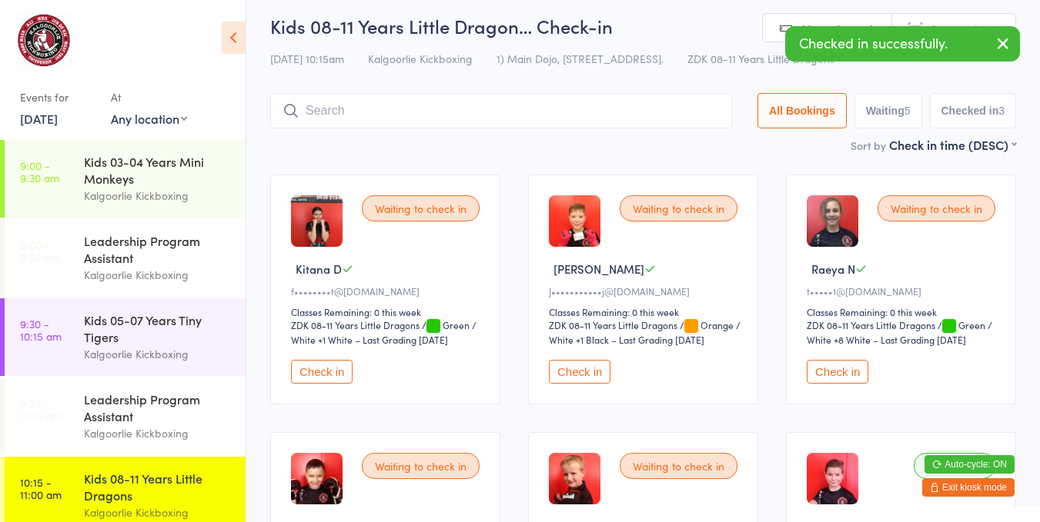
click at [580, 348] on div "Waiting to check in [PERSON_NAME]•••••••••••j@[DOMAIN_NAME] Classes Remaining: …" at bounding box center [643, 290] width 230 height 230
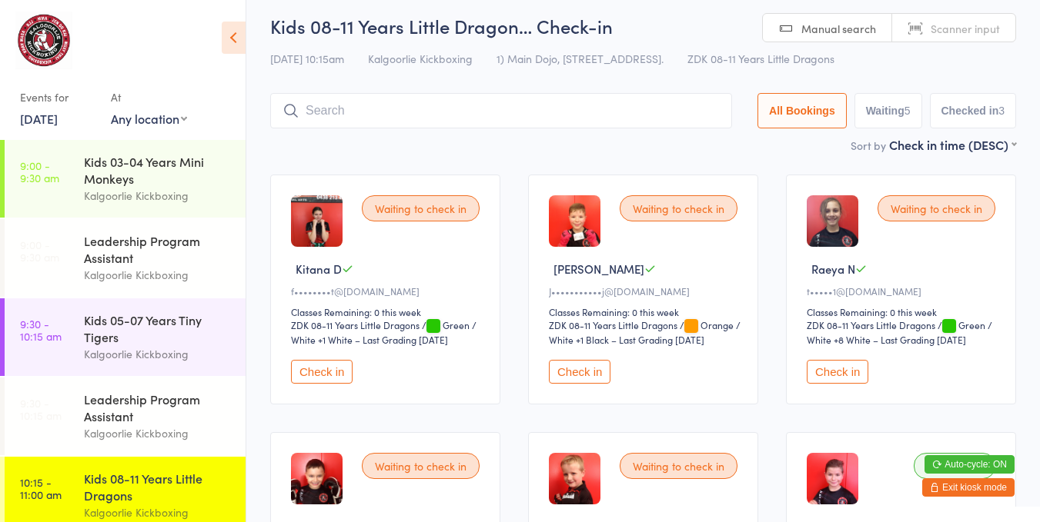
click at [566, 372] on button "Check in" at bounding box center [580, 372] width 62 height 24
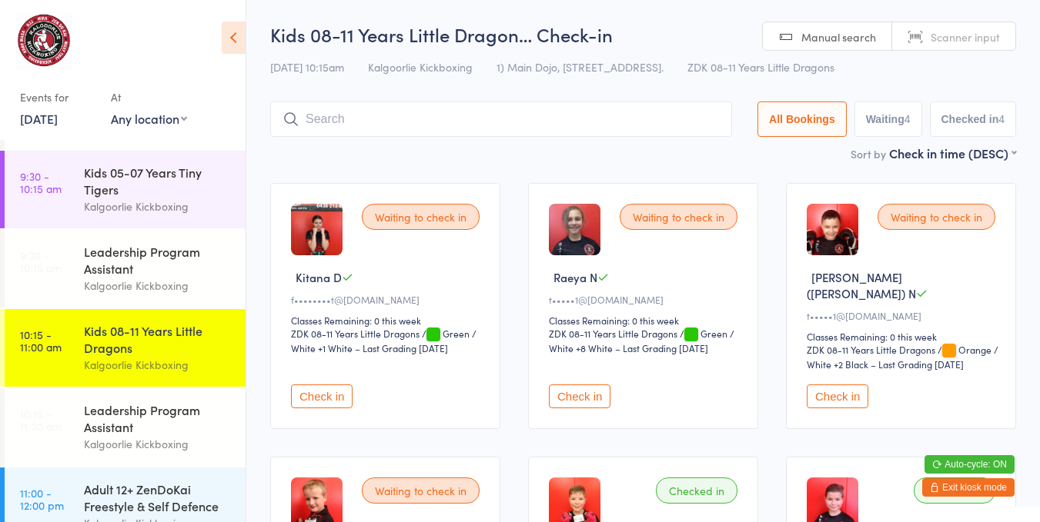
scroll to position [192, 0]
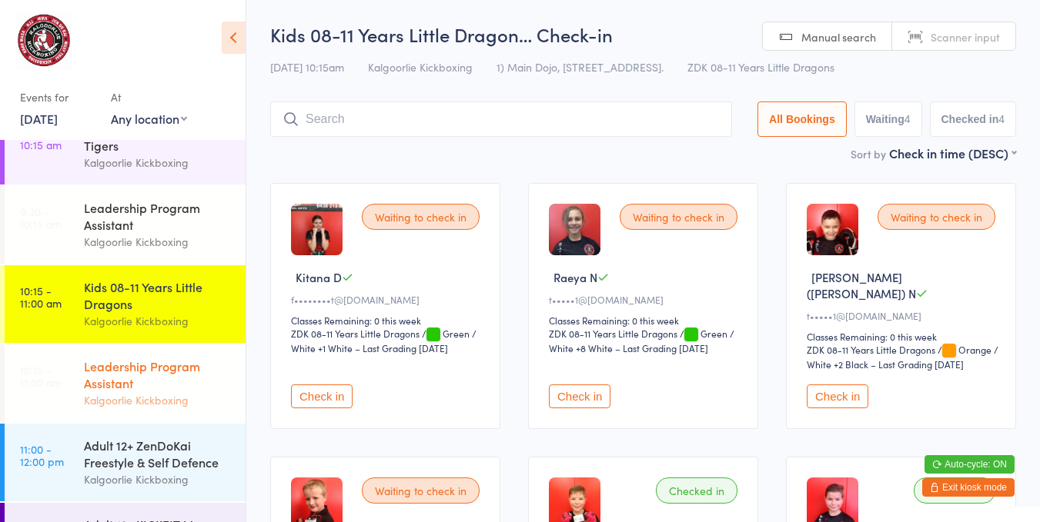
click at [119, 372] on div "Leadership Program Assistant" at bounding box center [158, 375] width 149 height 34
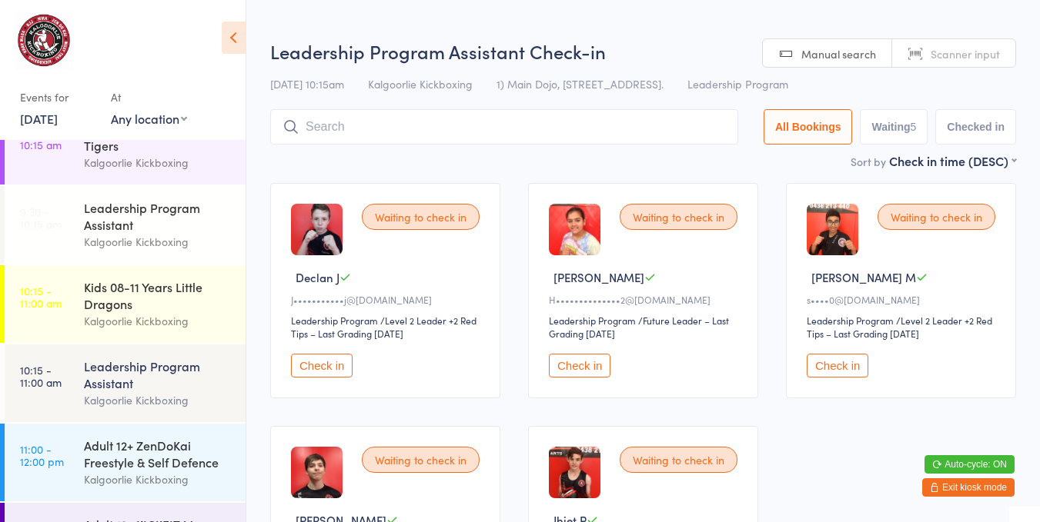
click at [325, 356] on button "Check in" at bounding box center [322, 366] width 62 height 24
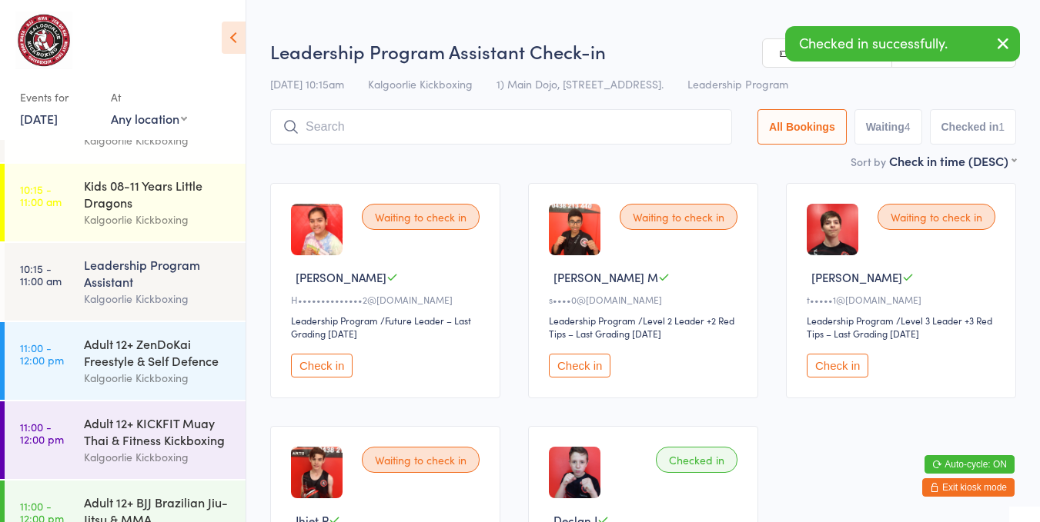
scroll to position [300, 0]
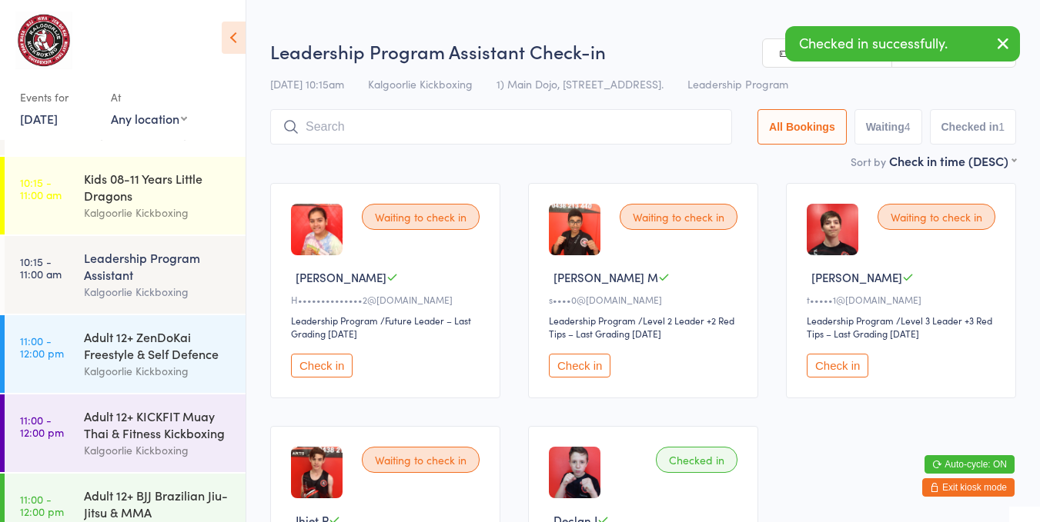
click at [104, 340] on div "Adult 12+ ZenDoKai Freestyle & Self Defence" at bounding box center [158, 346] width 149 height 34
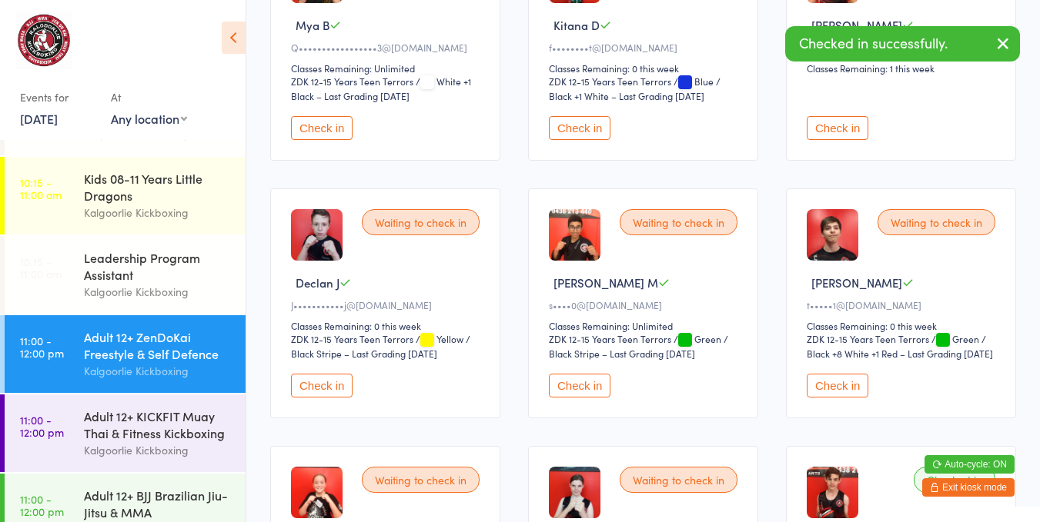
scroll to position [253, 0]
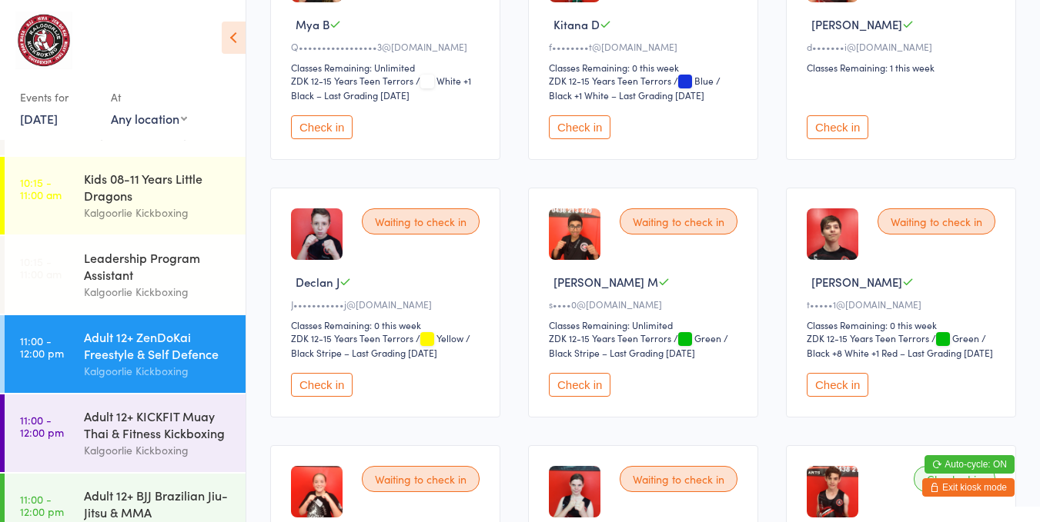
click at [296, 381] on button "Check in" at bounding box center [322, 385] width 62 height 24
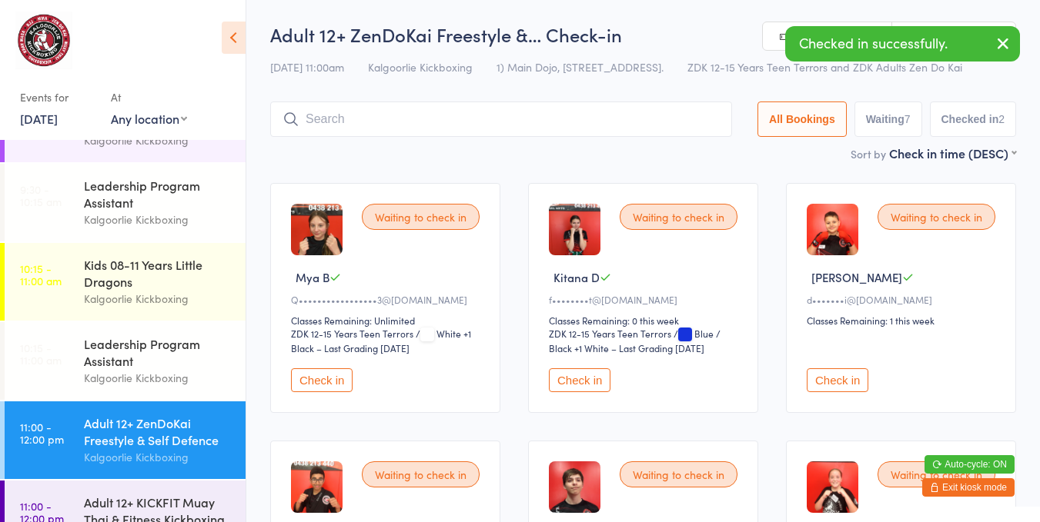
scroll to position [209, 0]
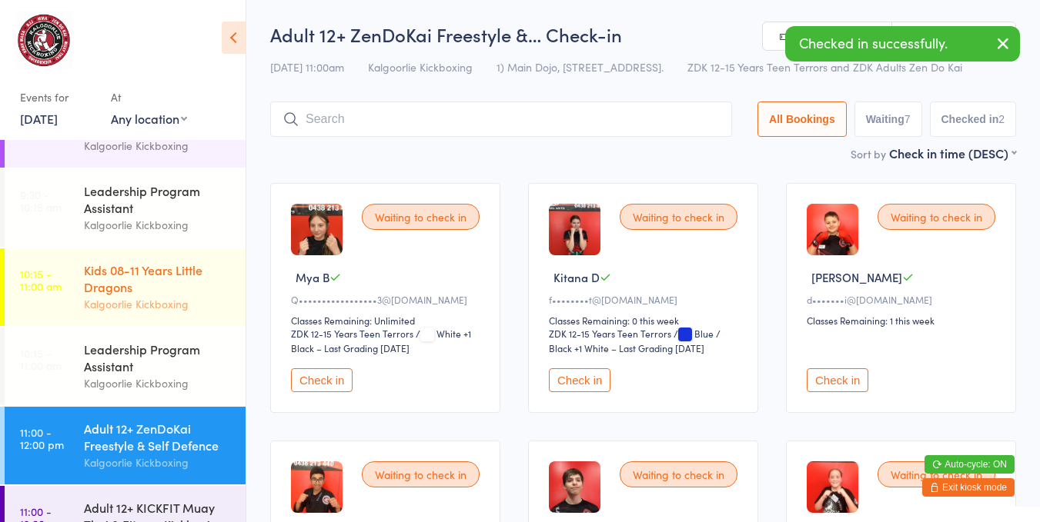
click at [133, 285] on div "Kids 08-11 Years Little Dragons" at bounding box center [158, 279] width 149 height 34
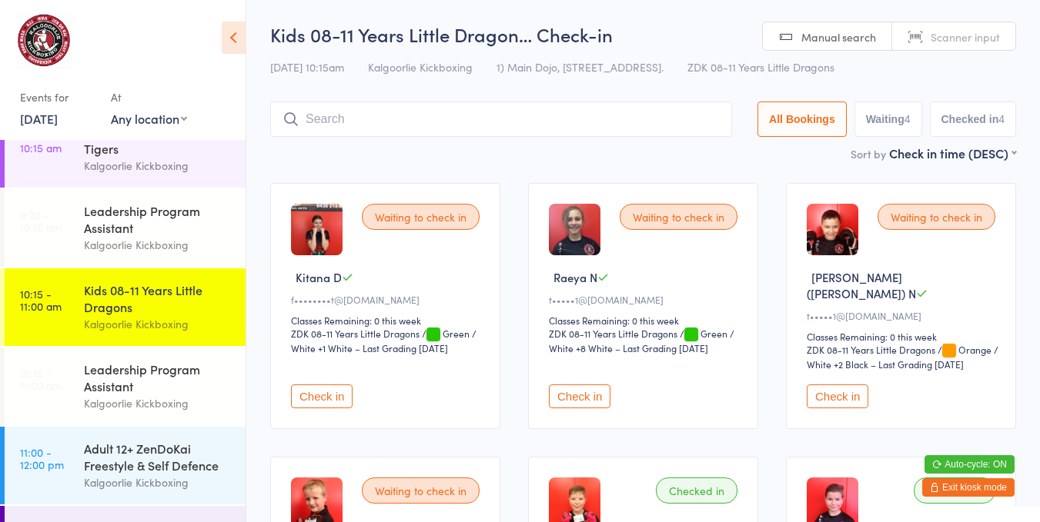
scroll to position [183, 0]
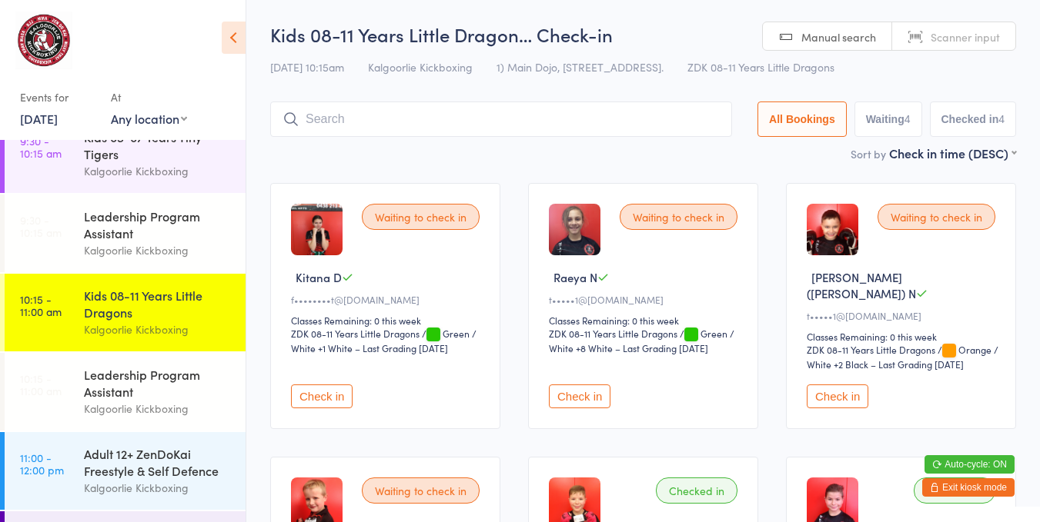
click at [129, 316] on div "Kids 08-11 Years Little Dragons" at bounding box center [158, 304] width 149 height 34
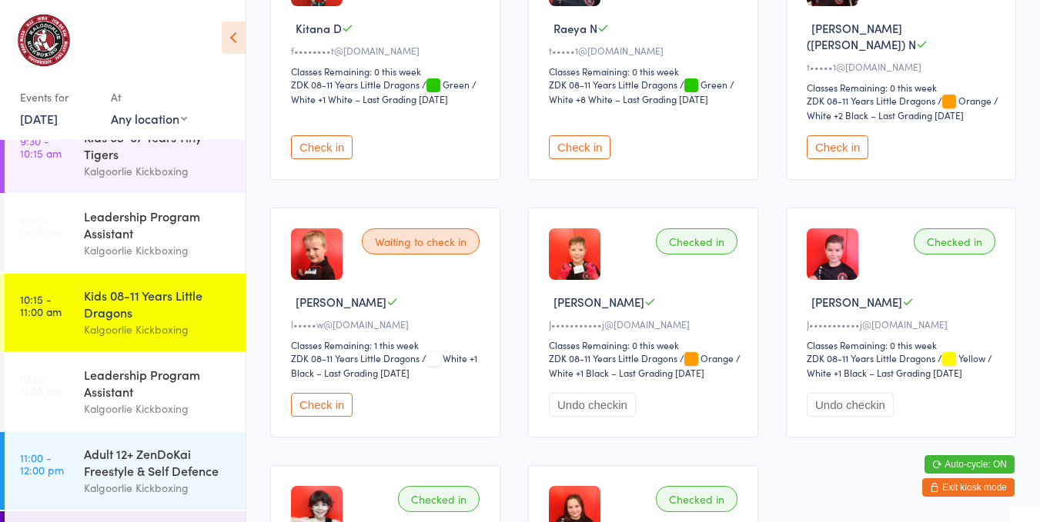
scroll to position [0, 0]
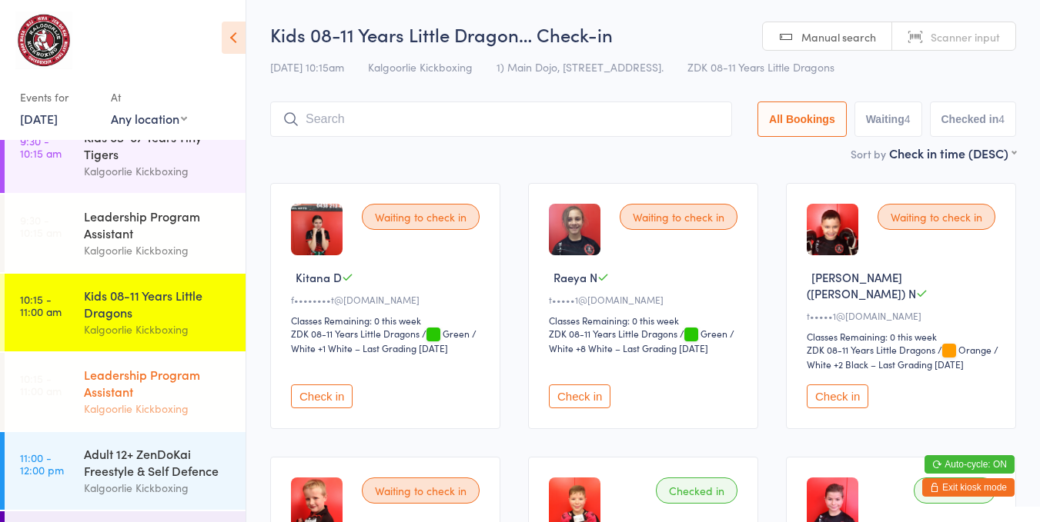
click at [181, 377] on div "Leadership Program Assistant" at bounding box center [158, 383] width 149 height 34
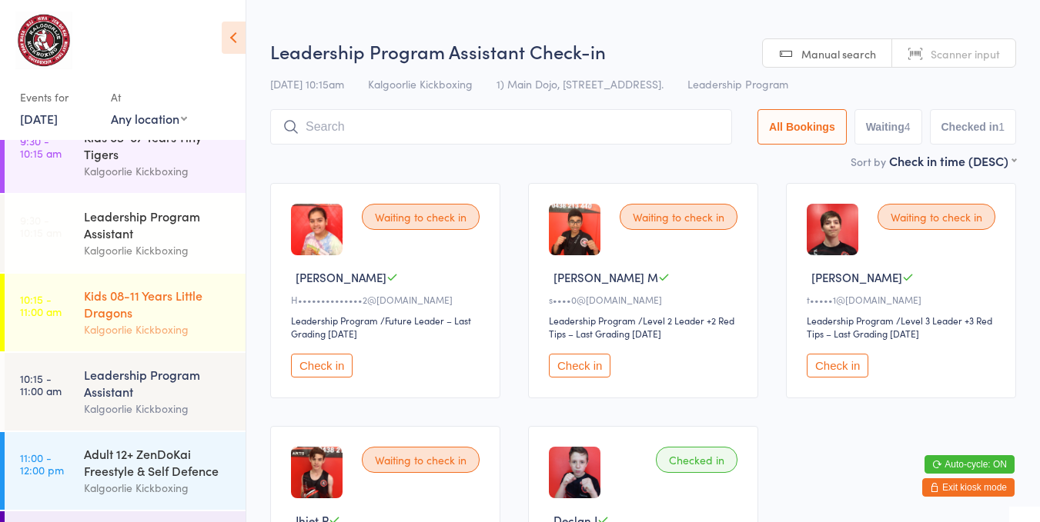
click at [149, 312] on div "Kids 08-11 Years Little Dragons" at bounding box center [158, 304] width 149 height 34
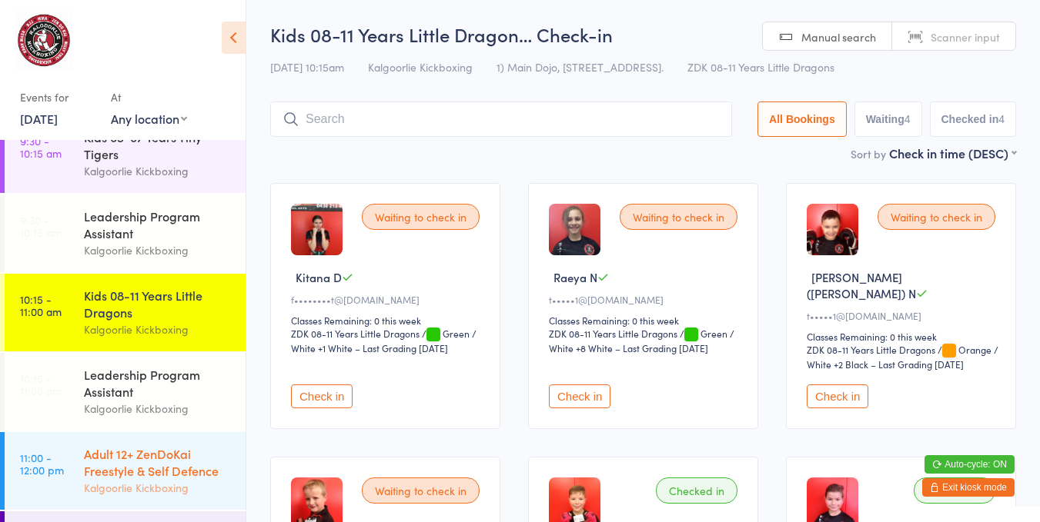
click at [127, 469] on div "Adult 12+ ZenDoKai Freestyle & Self Defence" at bounding box center [158, 463] width 149 height 34
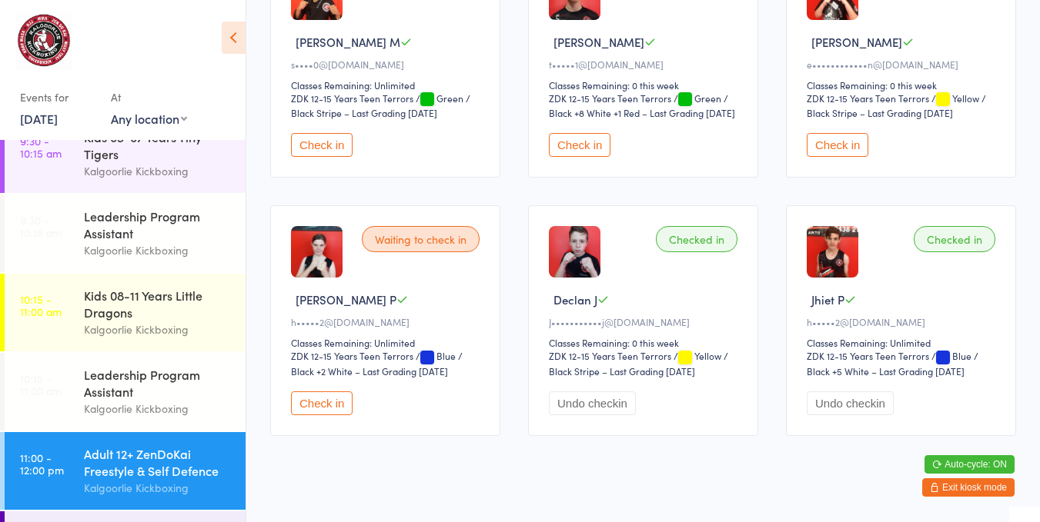
scroll to position [517, 0]
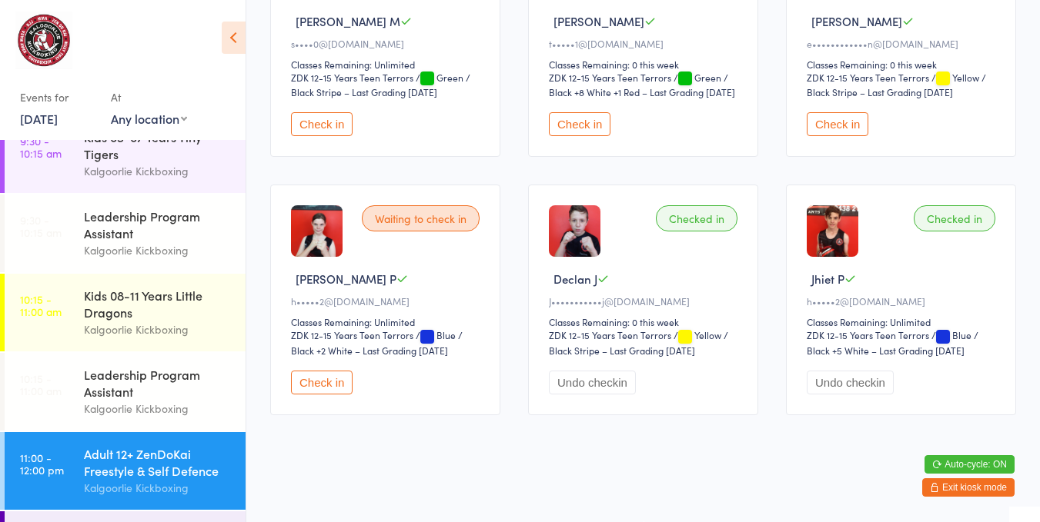
click at [297, 371] on button "Check in" at bounding box center [322, 383] width 62 height 24
